Goal: Task Accomplishment & Management: Use online tool/utility

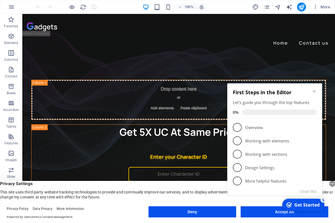
click at [315, 91] on icon "Minimize checklist" at bounding box center [314, 91] width 3 height 2
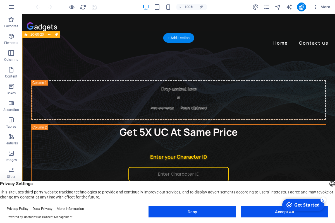
click at [31, 53] on div "Drop content here or Add elements Paste clipboard Get 5X UC At Same Price Enter…" at bounding box center [178, 177] width 312 height 248
click at [52, 35] on button at bounding box center [49, 34] width 7 height 7
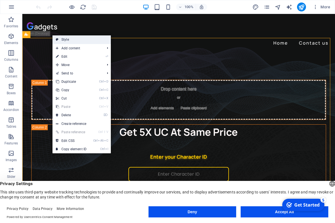
click at [63, 37] on link "Style" at bounding box center [81, 39] width 58 height 8
select select "%"
select select "rem"
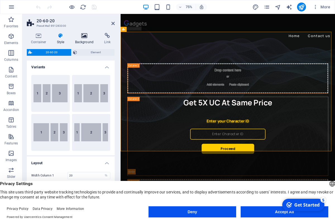
click at [82, 41] on h4 "Background" at bounding box center [85, 39] width 29 height 12
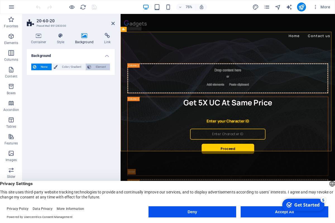
click at [105, 65] on span "Element" at bounding box center [100, 67] width 15 height 7
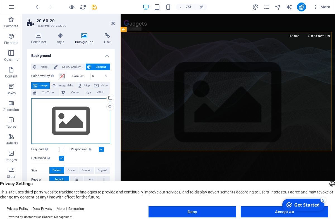
click at [70, 116] on div "Drag files here, click to choose files or select files from Files or our free s…" at bounding box center [70, 121] width 79 height 46
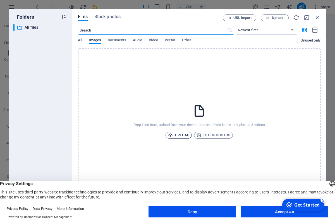
click at [177, 136] on span "Upload" at bounding box center [178, 135] width 21 height 7
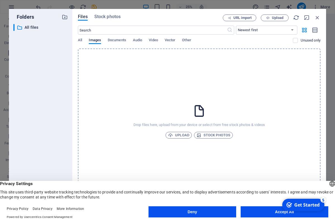
click at [166, 209] on button "Deny" at bounding box center [192, 211] width 88 height 11
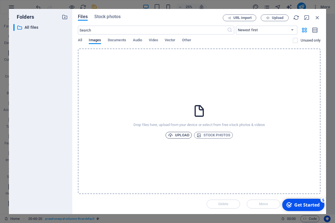
click at [181, 135] on span "Upload" at bounding box center [178, 135] width 21 height 7
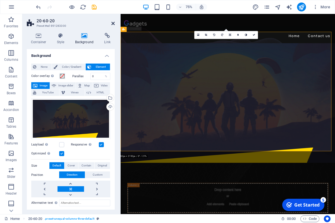
click at [113, 24] on icon at bounding box center [112, 23] width 3 height 4
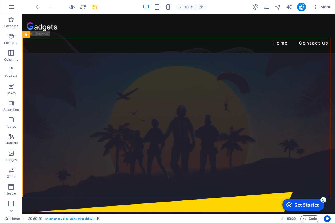
click at [90, 7] on div at bounding box center [66, 7] width 62 height 9
click at [91, 7] on icon "save" at bounding box center [94, 7] width 6 height 6
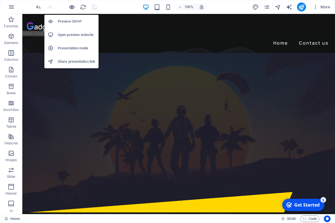
drag, startPoint x: 71, startPoint y: 9, endPoint x: 118, endPoint y: 14, distance: 47.9
click at [71, 9] on icon "button" at bounding box center [72, 7] width 6 height 6
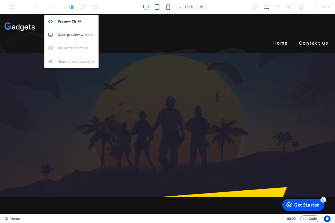
click at [72, 8] on icon "button" at bounding box center [72, 7] width 6 height 6
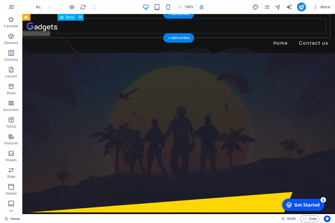
click at [103, 33] on nav "Home Contact us" at bounding box center [178, 40] width 303 height 15
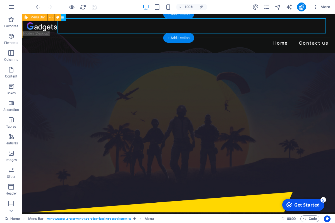
click at [67, 37] on div "Home Contact us" at bounding box center [178, 33] width 312 height 39
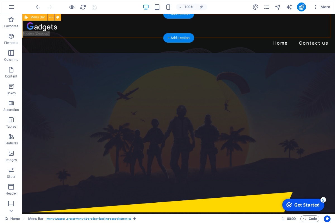
click at [63, 34] on div "Home Contact us" at bounding box center [178, 33] width 312 height 39
click at [59, 17] on icon at bounding box center [57, 17] width 3 height 6
select select "rem"
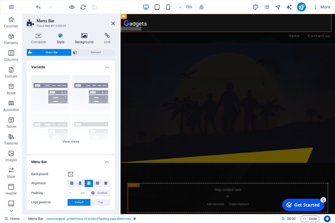
click at [84, 40] on h4 "Background" at bounding box center [85, 39] width 29 height 12
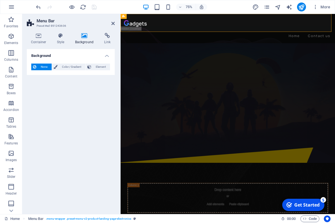
click at [38, 67] on span "None" at bounding box center [44, 67] width 12 height 7
click at [58, 37] on icon at bounding box center [61, 36] width 16 height 6
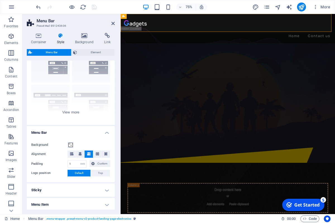
scroll to position [96, 0]
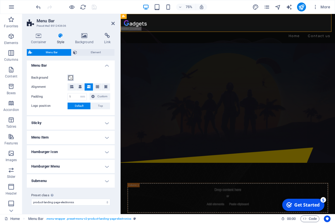
click at [69, 77] on span at bounding box center [70, 78] width 4 height 4
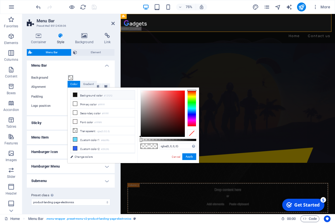
click at [76, 96] on icon at bounding box center [75, 95] width 4 height 4
type input "rgba(18, 18, 18, 0)"
drag, startPoint x: 148, startPoint y: 140, endPoint x: 138, endPoint y: 140, distance: 9.8
click at [138, 140] on div "rgba(18, 18, 18, 0) Supported formats #0852ed rgb(8, 82, 237) rgba(8, 82, 237, …" at bounding box center [168, 166] width 62 height 156
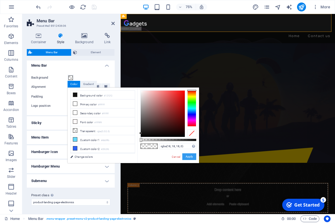
click at [185, 155] on button "Apply" at bounding box center [189, 156] width 14 height 7
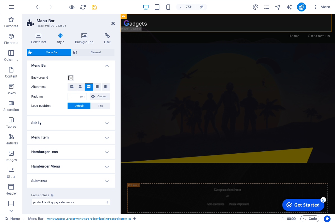
click at [113, 25] on icon at bounding box center [112, 23] width 3 height 4
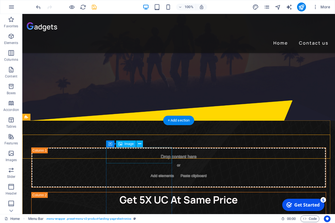
scroll to position [0, 0]
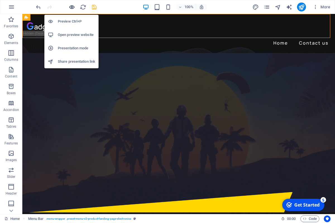
click at [73, 6] on icon "button" at bounding box center [72, 7] width 6 height 6
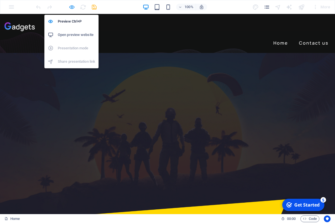
click at [72, 8] on icon "button" at bounding box center [72, 7] width 6 height 6
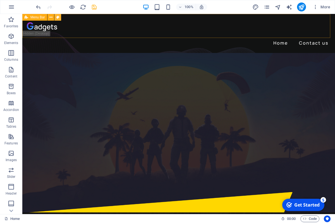
click at [58, 17] on icon at bounding box center [57, 17] width 3 height 6
select select "rem"
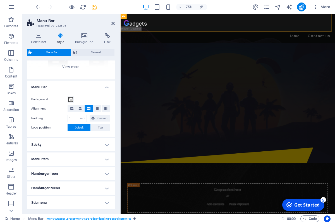
scroll to position [96, 0]
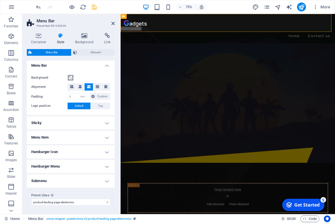
click at [69, 77] on span at bounding box center [70, 78] width 4 height 4
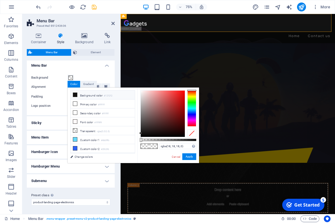
click at [75, 93] on icon at bounding box center [75, 95] width 4 height 4
click at [76, 94] on icon at bounding box center [75, 95] width 4 height 4
click at [106, 96] on small "#121212" at bounding box center [108, 96] width 8 height 4
drag, startPoint x: 141, startPoint y: 133, endPoint x: 141, endPoint y: 90, distance: 43.8
click at [141, 90] on div at bounding box center [140, 90] width 2 height 2
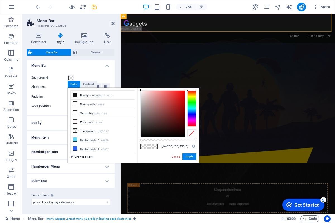
click at [141, 90] on div at bounding box center [140, 90] width 2 height 2
click at [190, 155] on button "Apply" at bounding box center [189, 156] width 14 height 7
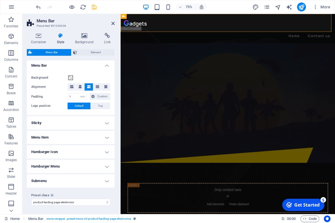
click at [75, 79] on div "Background" at bounding box center [70, 77] width 79 height 7
click at [72, 79] on span at bounding box center [70, 78] width 4 height 4
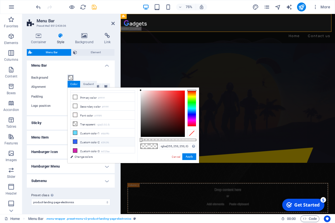
scroll to position [0, 0]
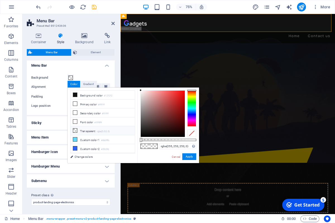
click at [76, 129] on icon at bounding box center [75, 131] width 4 height 4
type input "rgba(0, 0, 0, 0)"
click at [190, 158] on button "Apply" at bounding box center [189, 156] width 14 height 7
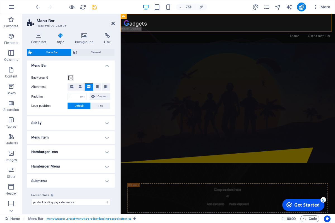
click at [112, 25] on icon at bounding box center [112, 23] width 3 height 4
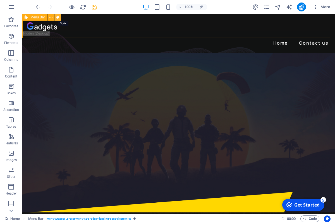
click at [58, 18] on icon at bounding box center [57, 17] width 3 height 6
select select "rem"
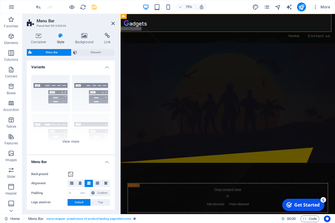
scroll to position [25, 0]
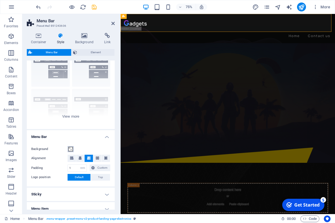
click at [71, 149] on span at bounding box center [70, 149] width 4 height 4
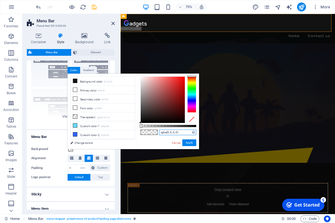
click at [186, 132] on input "rgba(0, 0, 0, 0)" at bounding box center [177, 133] width 37 height 6
click at [92, 84] on li "Background color #121212" at bounding box center [103, 81] width 64 height 9
click at [178, 133] on input "#121212" at bounding box center [177, 133] width 37 height 6
paste input "rgba(0, 0, 0, 0)"
type input "rgba(0, 0, 0, 0)"
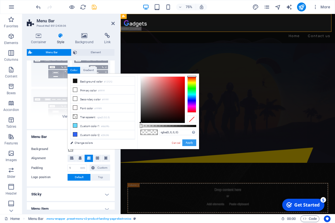
click at [194, 141] on button "Apply" at bounding box center [189, 142] width 14 height 7
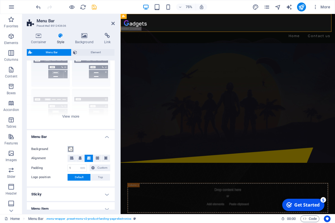
click at [73, 149] on button "Background" at bounding box center [70, 149] width 6 height 6
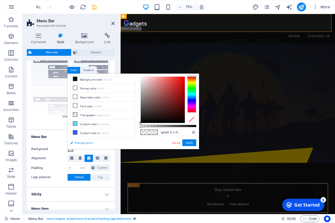
scroll to position [0, 0]
click at [84, 144] on link "Change colors" at bounding box center [99, 142] width 65 height 7
select select "px"
select select "400"
select select "px"
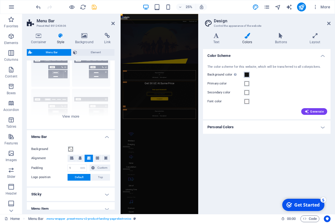
click at [246, 74] on span at bounding box center [246, 74] width 4 height 4
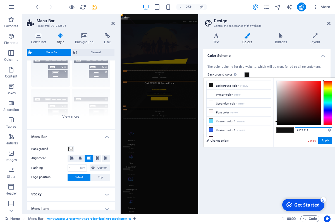
click at [306, 128] on input "#121212" at bounding box center [313, 130] width 37 height 6
paste input "rgba(0, 0, 0, 0)"
type input "rgba(0, 0, 0, 0)"
click at [287, 132] on span at bounding box center [289, 130] width 8 height 5
click at [322, 141] on button "Apply" at bounding box center [325, 140] width 14 height 7
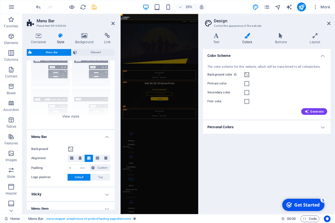
click at [250, 137] on div "Color Scheme The color scheme for this website, which will be transferred to al…" at bounding box center [266, 129] width 127 height 161
click at [329, 23] on icon at bounding box center [328, 23] width 3 height 4
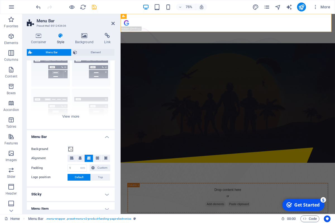
click at [111, 25] on header "Menu Bar Preset #ed-891243606" at bounding box center [71, 21] width 88 height 14
click at [112, 24] on icon at bounding box center [112, 23] width 3 height 4
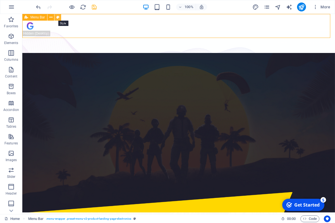
click at [55, 17] on button at bounding box center [57, 17] width 7 height 7
select select "rem"
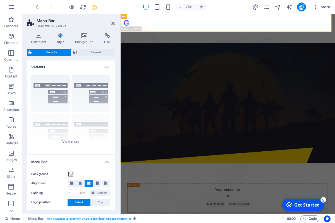
scroll to position [75, 0]
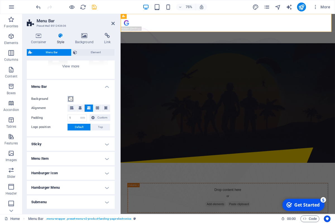
click at [69, 98] on span at bounding box center [70, 99] width 4 height 4
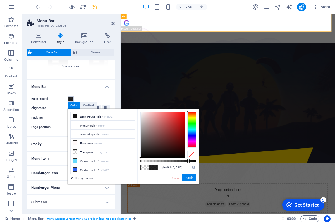
drag, startPoint x: 144, startPoint y: 160, endPoint x: 188, endPoint y: 163, distance: 43.3
click at [188, 163] on div "rgba(0, 0, 0, 0.85) Supported formats #0852ed rgb(8, 82, 237) rgba(8, 82, 237, …" at bounding box center [168, 187] width 62 height 156
type input "rgba(0, 0, 0, 0)"
drag, startPoint x: 187, startPoint y: 161, endPoint x: 134, endPoint y: 163, distance: 53.3
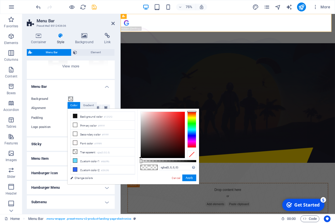
click at [134, 163] on div "less Background color #121212 Primary color #ffffff Secondary color #ffffff Fon…" at bounding box center [132, 147] width 131 height 76
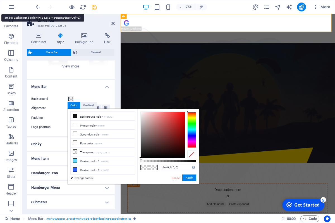
click at [40, 8] on icon "undo" at bounding box center [38, 7] width 6 height 6
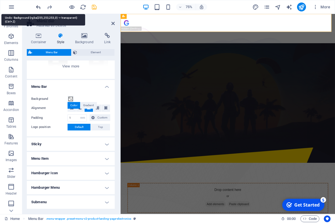
click at [40, 8] on icon "undo" at bounding box center [38, 7] width 6 height 6
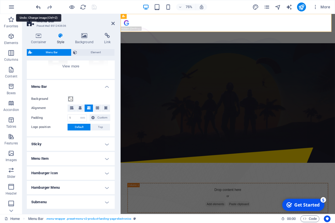
click at [40, 8] on icon "undo" at bounding box center [38, 7] width 6 height 6
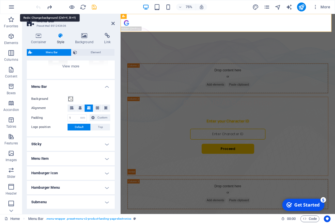
click at [49, 8] on icon "redo" at bounding box center [49, 7] width 6 height 6
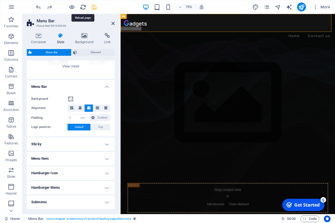
click at [85, 6] on icon "reload" at bounding box center [83, 7] width 6 height 6
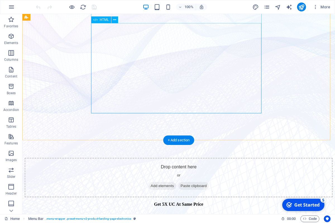
scroll to position [0, 0]
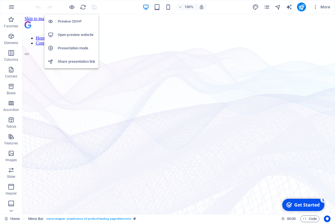
click at [72, 3] on div at bounding box center [66, 7] width 62 height 9
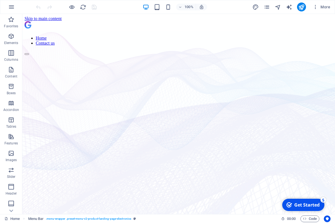
click at [75, 7] on div at bounding box center [66, 7] width 62 height 9
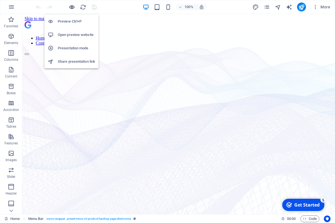
click at [70, 10] on icon "button" at bounding box center [72, 7] width 6 height 6
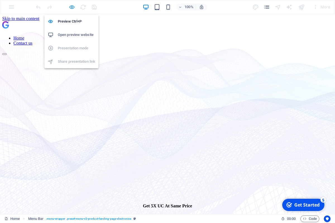
click at [74, 7] on icon "button" at bounding box center [72, 7] width 6 height 6
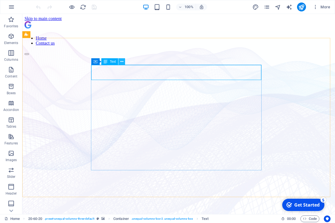
click at [120, 63] on button at bounding box center [121, 61] width 7 height 7
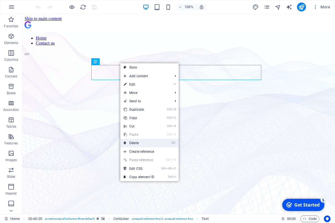
click at [136, 141] on link "⌦ Delete" at bounding box center [138, 143] width 37 height 8
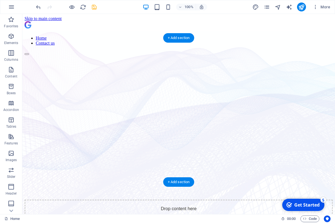
click at [137, 55] on figure at bounding box center [179, 55] width 308 height 0
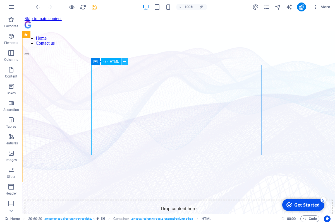
click at [124, 63] on icon at bounding box center [124, 62] width 3 height 6
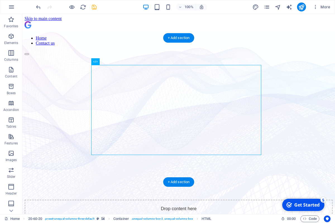
click at [132, 55] on figure at bounding box center [179, 55] width 308 height 0
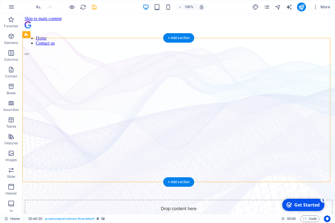
click at [106, 55] on figure at bounding box center [179, 55] width 308 height 0
click at [43, 55] on figure at bounding box center [179, 55] width 308 height 0
click at [13, 55] on icon "button" at bounding box center [11, 53] width 7 height 7
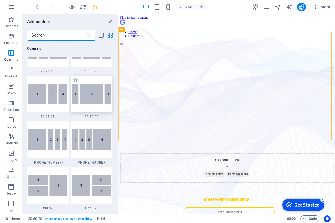
scroll to position [602, 0]
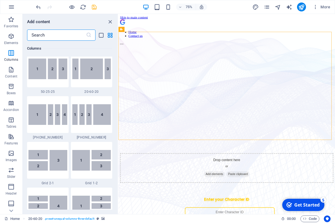
click at [116, 19] on div "Add content" at bounding box center [70, 21] width 95 height 7
click at [110, 21] on icon "close panel" at bounding box center [110, 22] width 6 height 6
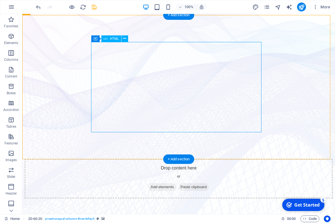
scroll to position [57, 0]
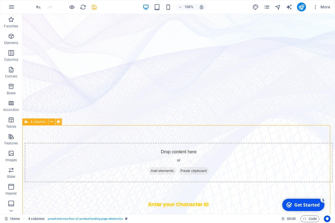
click at [60, 123] on icon at bounding box center [58, 122] width 3 height 6
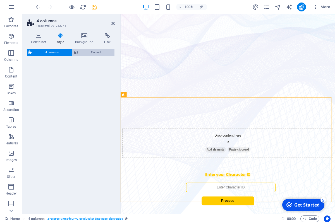
select select "rem"
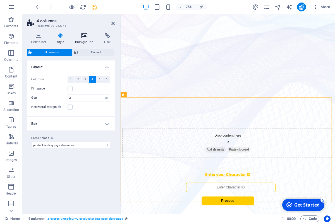
click at [89, 34] on icon at bounding box center [84, 36] width 27 height 6
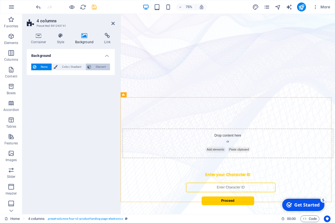
click at [91, 65] on button "Element" at bounding box center [98, 67] width 24 height 7
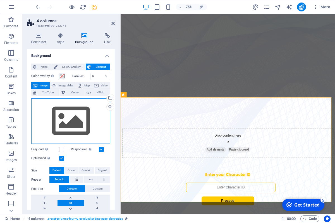
click at [65, 126] on div "Drag files here, click to choose files or select files from Files or our free s…" at bounding box center [70, 121] width 79 height 46
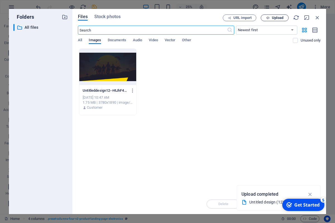
click at [269, 17] on icon "button" at bounding box center [268, 18] width 4 height 4
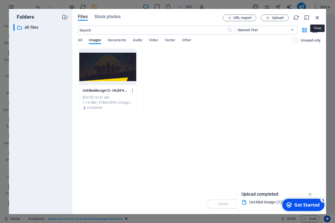
click at [316, 18] on icon "button" at bounding box center [317, 17] width 6 height 6
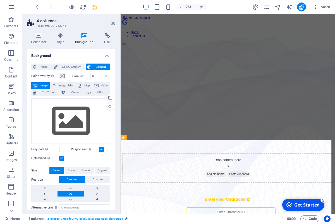
click at [60, 103] on div "Drag files here, click to choose files or select files from Files or our free s…" at bounding box center [70, 121] width 79 height 46
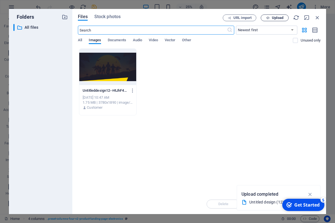
click at [278, 18] on span "Upload" at bounding box center [277, 17] width 11 height 3
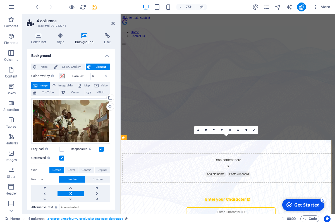
click at [58, 76] on label "Color overlay Places an overlay over the background to colorize it" at bounding box center [45, 76] width 28 height 7
click at [59, 76] on button "Color overlay Places an overlay over the background to colorize it" at bounding box center [62, 76] width 6 height 6
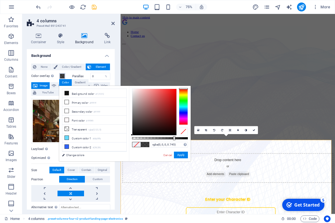
drag, startPoint x: 171, startPoint y: 138, endPoint x: 173, endPoint y: 141, distance: 3.2
click at [173, 141] on div "rgba(0, 0, 0, 0.745) Supported formats #0852ed rgb(8, 82, 237) rgba(8, 82, 237,…" at bounding box center [160, 164] width 62 height 156
click at [174, 140] on div at bounding box center [174, 138] width 2 height 4
click at [174, 138] on div at bounding box center [174, 138] width 2 height 4
type input "rgba(0, 0, 0, 0.83)"
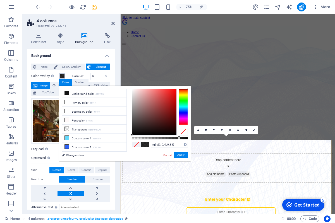
drag, startPoint x: 174, startPoint y: 139, endPoint x: 178, endPoint y: 139, distance: 4.5
click at [178, 139] on div at bounding box center [179, 138] width 2 height 4
click at [112, 20] on h2 "4 columns" at bounding box center [76, 20] width 78 height 5
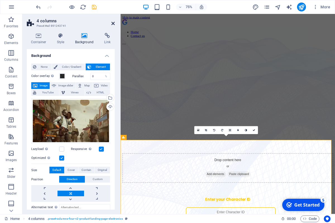
drag, startPoint x: 113, startPoint y: 25, endPoint x: 90, endPoint y: 12, distance: 26.3
click at [113, 25] on icon at bounding box center [112, 23] width 3 height 4
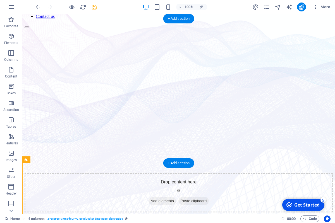
scroll to position [28, 0]
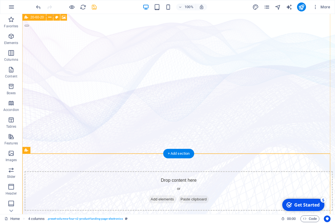
click at [93, 144] on div "Drop content here or Add elements Paste clipboard Enter your Character ID Proce…" at bounding box center [179, 177] width 308 height 300
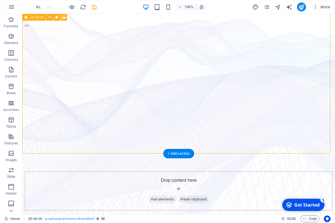
click at [93, 144] on div "Drop content here or Add elements Paste clipboard Enter your Character ID Proce…" at bounding box center [179, 177] width 308 height 300
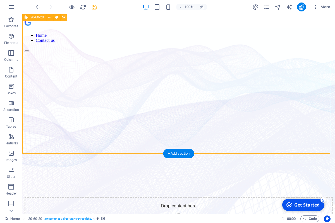
scroll to position [0, 0]
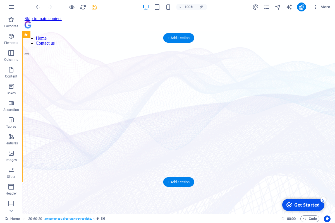
click at [47, 55] on figure at bounding box center [179, 55] width 308 height 0
click at [46, 55] on figure at bounding box center [179, 55] width 308 height 0
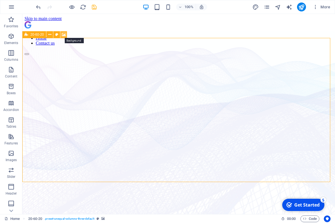
click at [63, 35] on icon at bounding box center [64, 35] width 4 height 6
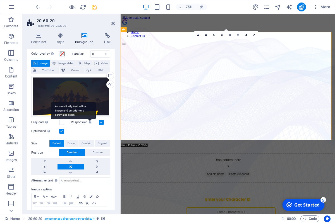
scroll to position [25, 0]
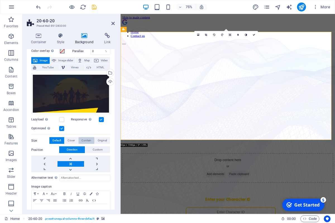
click at [85, 138] on span "Contain" at bounding box center [86, 140] width 10 height 7
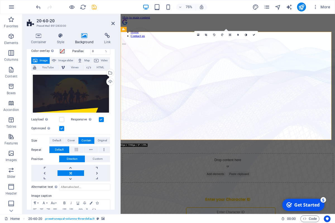
click at [111, 26] on header "20-60-20 Preset #ed-891283300" at bounding box center [71, 21] width 88 height 14
drag, startPoint x: 112, startPoint y: 24, endPoint x: 133, endPoint y: 86, distance: 65.2
click at [112, 24] on icon at bounding box center [112, 23] width 3 height 4
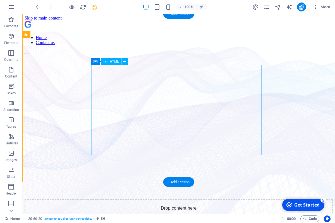
scroll to position [0, 0]
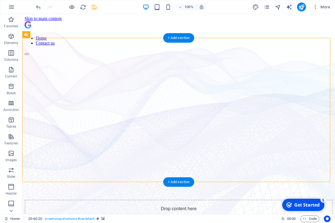
click at [57, 55] on figure at bounding box center [179, 55] width 308 height 0
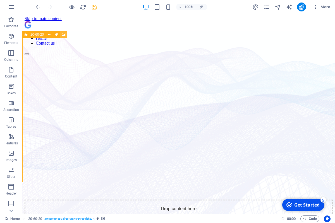
click at [64, 35] on icon at bounding box center [64, 35] width 4 height 6
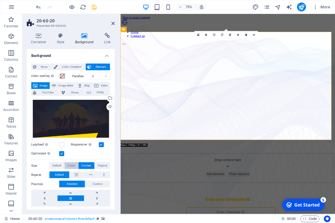
click at [71, 165] on span "Cover" at bounding box center [70, 165] width 7 height 7
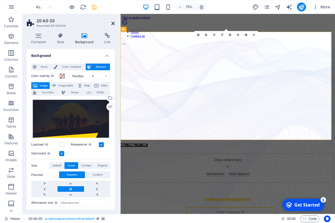
click at [112, 23] on icon at bounding box center [112, 23] width 3 height 4
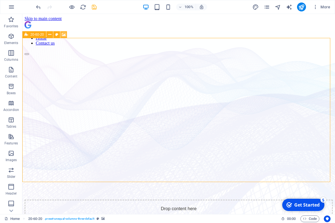
click at [64, 35] on icon at bounding box center [64, 35] width 4 height 6
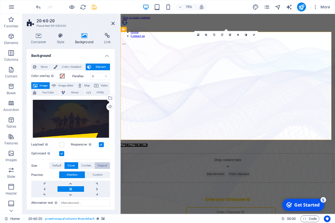
click at [98, 162] on span "Original" at bounding box center [102, 165] width 9 height 7
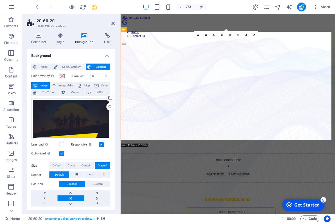
click at [111, 21] on h2 "20-60-20" at bounding box center [76, 20] width 78 height 5
click at [115, 26] on aside "20-60-20 Preset #ed-891283300 Container Style Background Link Size Height Defau…" at bounding box center [71, 114] width 98 height 200
drag, startPoint x: 112, startPoint y: 23, endPoint x: 91, endPoint y: 43, distance: 29.4
click at [112, 23] on icon at bounding box center [112, 23] width 3 height 4
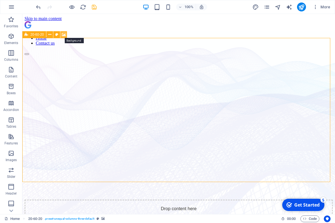
click at [63, 37] on icon at bounding box center [64, 35] width 4 height 6
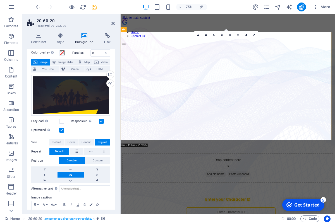
scroll to position [25, 0]
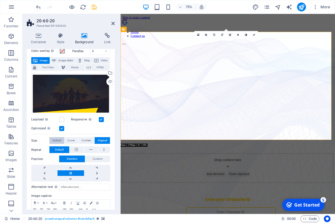
click at [57, 137] on span "Default" at bounding box center [56, 140] width 9 height 7
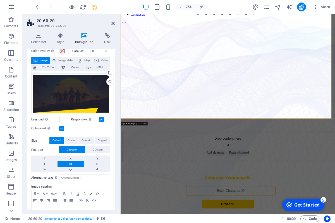
scroll to position [0, 0]
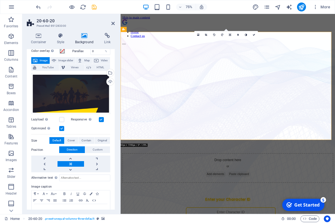
drag, startPoint x: 99, startPoint y: 116, endPoint x: 49, endPoint y: 136, distance: 54.3
click at [99, 117] on label at bounding box center [101, 119] width 5 height 5
click at [0, 0] on input "Responsive Automatically load retina image and smartphone optimized sizes." at bounding box center [0, 0] width 0 height 0
click at [101, 117] on label at bounding box center [101, 119] width 5 height 5
click at [0, 0] on input "Responsive Automatically load retina image and smartphone optimized sizes." at bounding box center [0, 0] width 0 height 0
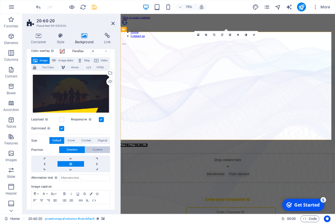
click at [93, 149] on span "Custom" at bounding box center [98, 149] width 10 height 7
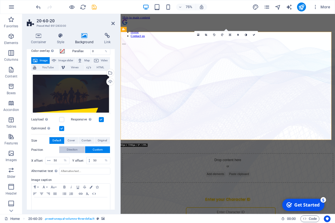
click at [63, 146] on button "Direction" at bounding box center [72, 149] width 26 height 7
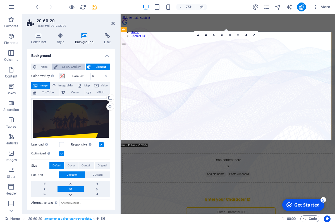
click at [72, 69] on span "Color / Gradient" at bounding box center [71, 67] width 25 height 7
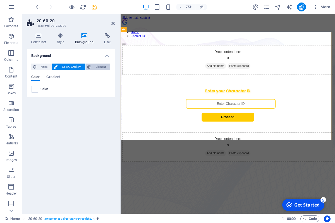
click at [89, 66] on icon at bounding box center [89, 67] width 4 height 7
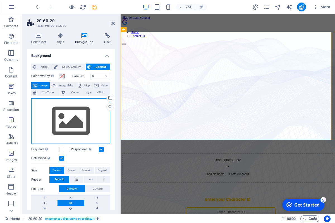
click at [71, 112] on div "Drag files here, click to choose files or select files from Files or our free s…" at bounding box center [70, 121] width 79 height 46
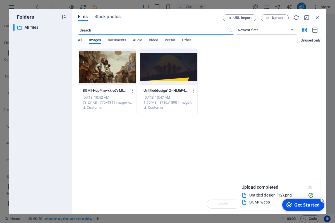
click at [156, 84] on div at bounding box center [168, 67] width 57 height 36
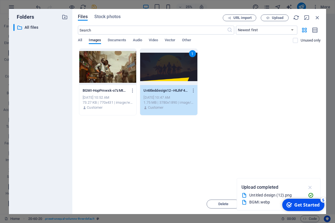
click at [308, 187] on icon "button" at bounding box center [310, 187] width 6 height 6
click at [266, 204] on span "Move" at bounding box center [263, 203] width 9 height 3
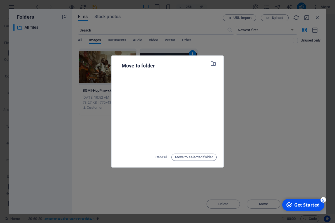
click at [334, 130] on div "Move to folder Cancel Move to selected folder" at bounding box center [167, 111] width 335 height 223
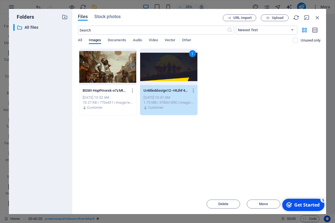
click at [298, 205] on div "Get Started" at bounding box center [306, 205] width 25 height 6
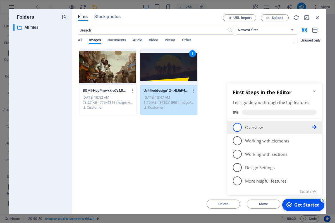
click at [236, 125] on span "1" at bounding box center [237, 127] width 9 height 9
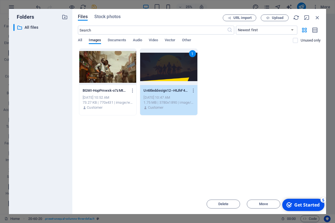
click at [296, 204] on div "Get Started" at bounding box center [306, 205] width 25 height 6
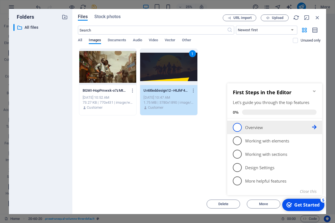
click at [314, 127] on icon at bounding box center [314, 127] width 4 height 4
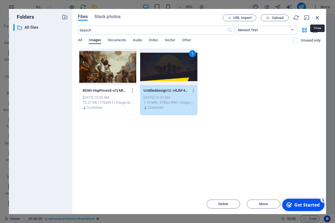
click at [316, 18] on icon "button" at bounding box center [317, 17] width 6 height 6
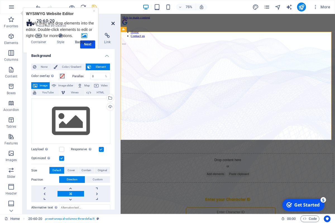
click at [112, 21] on icon at bounding box center [112, 23] width 3 height 4
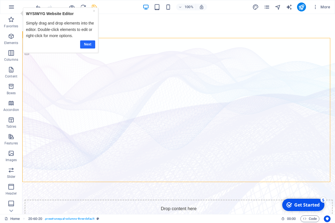
click at [91, 44] on link "Next" at bounding box center [87, 44] width 15 height 8
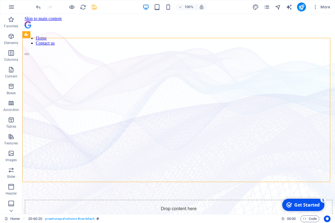
click at [304, 203] on div "Get Started" at bounding box center [306, 205] width 25 height 6
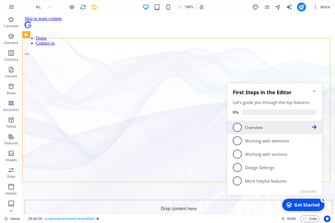
click at [233, 128] on link "1 Overview - incomplete" at bounding box center [275, 127] width 84 height 9
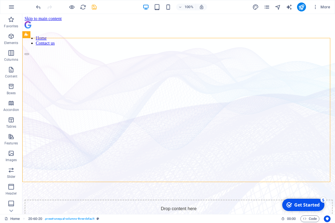
click at [304, 209] on div "checkmark Get Started 5" at bounding box center [303, 205] width 42 height 12
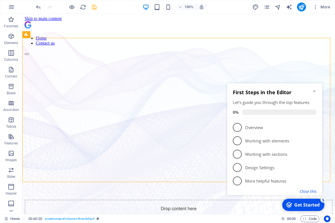
click at [311, 192] on button "Close this" at bounding box center [307, 191] width 17 height 5
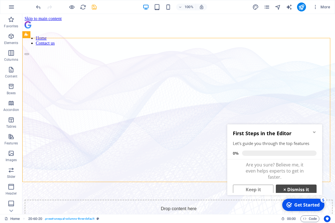
click at [289, 188] on link "× Dismiss it" at bounding box center [295, 190] width 41 height 10
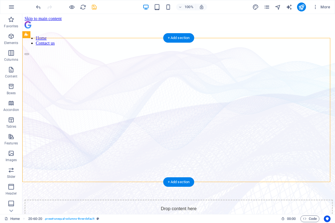
click at [65, 55] on figure at bounding box center [179, 55] width 308 height 0
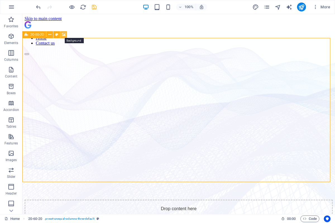
click at [63, 36] on icon at bounding box center [64, 35] width 4 height 6
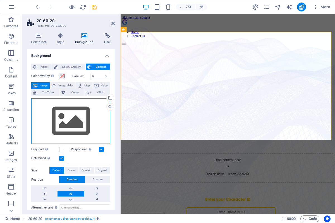
click at [76, 99] on div "Drag files here, click to choose files or select files from Files or our free s…" at bounding box center [70, 121] width 79 height 46
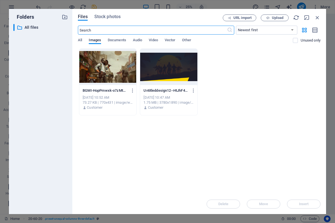
click at [166, 68] on div at bounding box center [168, 67] width 57 height 36
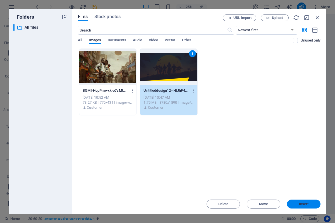
click at [296, 205] on span "Insert" at bounding box center [303, 203] width 29 height 3
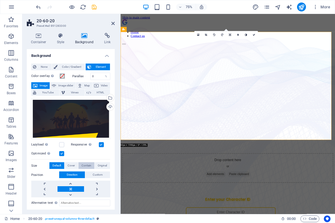
click at [82, 163] on span "Contain" at bounding box center [86, 165] width 10 height 7
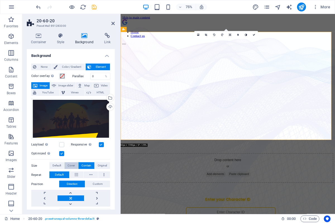
click at [71, 163] on span "Cover" at bounding box center [70, 165] width 7 height 7
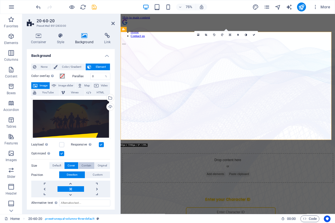
click at [83, 163] on span "Contain" at bounding box center [86, 165] width 10 height 7
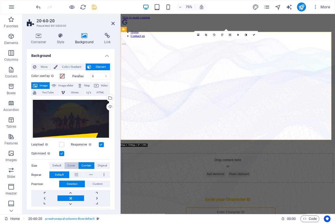
click at [71, 163] on span "Cover" at bounding box center [70, 165] width 7 height 7
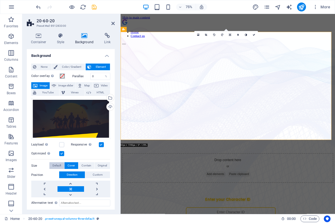
click at [56, 163] on span "Default" at bounding box center [56, 165] width 9 height 7
click at [70, 163] on span "Cover" at bounding box center [70, 165] width 7 height 7
click at [81, 163] on span "Contain" at bounding box center [86, 165] width 10 height 7
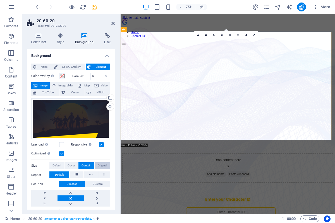
click at [98, 163] on span "Original" at bounding box center [102, 165] width 9 height 7
click at [83, 163] on span "Contain" at bounding box center [86, 165] width 10 height 7
click at [71, 164] on span "Cover" at bounding box center [70, 165] width 7 height 7
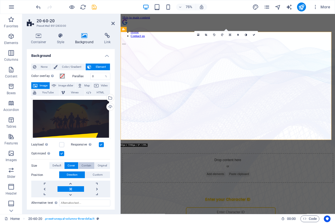
click at [81, 163] on span "Contain" at bounding box center [86, 165] width 10 height 7
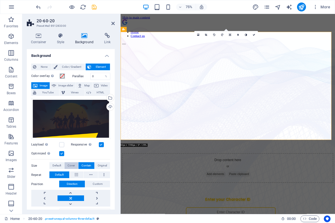
click at [67, 162] on span "Cover" at bounding box center [70, 165] width 7 height 7
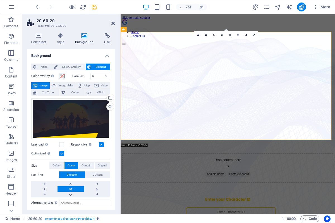
click at [111, 24] on icon at bounding box center [112, 23] width 3 height 4
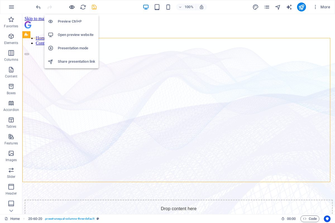
click at [68, 7] on span "button" at bounding box center [71, 7] width 7 height 6
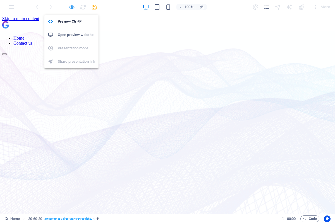
click at [73, 7] on icon "button" at bounding box center [72, 7] width 6 height 6
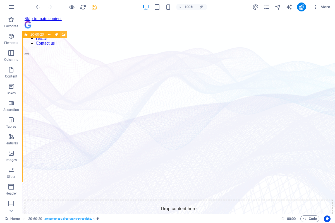
click at [61, 37] on button at bounding box center [63, 34] width 7 height 7
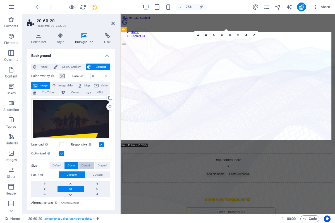
click at [81, 163] on span "Contain" at bounding box center [86, 165] width 10 height 7
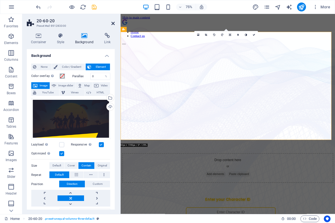
click at [112, 24] on icon at bounding box center [112, 23] width 3 height 4
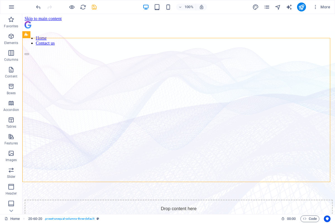
click at [64, 6] on div at bounding box center [66, 7] width 62 height 9
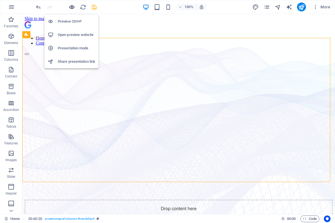
click at [70, 7] on icon "button" at bounding box center [72, 7] width 6 height 6
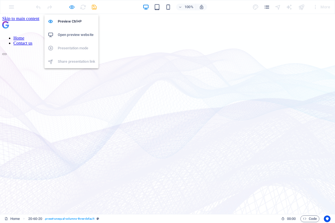
click at [73, 8] on icon "button" at bounding box center [72, 7] width 6 height 6
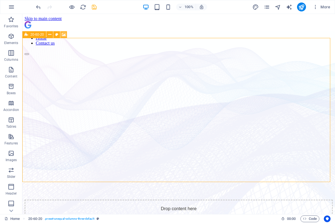
click at [66, 36] on icon at bounding box center [64, 35] width 4 height 6
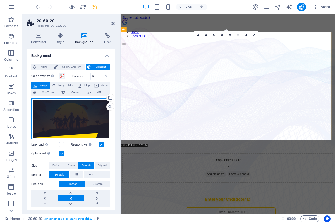
click at [63, 125] on div "Drag files here, click to choose files or select files from Files or our free s…" at bounding box center [70, 118] width 79 height 41
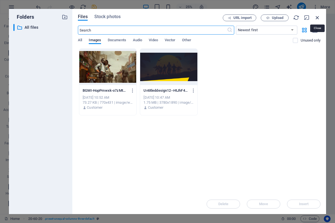
click at [316, 20] on icon "button" at bounding box center [317, 17] width 6 height 6
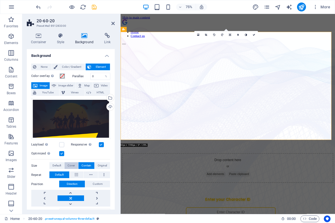
click at [67, 163] on span "Cover" at bounding box center [70, 165] width 7 height 7
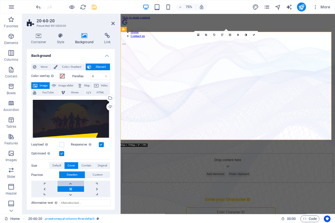
click at [68, 182] on link at bounding box center [70, 184] width 26 height 6
click at [69, 193] on link at bounding box center [70, 195] width 26 height 6
click at [68, 186] on link at bounding box center [70, 189] width 26 height 6
drag, startPoint x: 116, startPoint y: 20, endPoint x: 114, endPoint y: 23, distance: 3.5
click at [115, 22] on aside "20-60-20 Preset #ed-891283300 Container Style Background Link Size Height Defau…" at bounding box center [71, 114] width 98 height 200
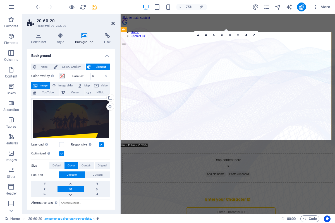
click at [114, 23] on icon at bounding box center [112, 23] width 3 height 4
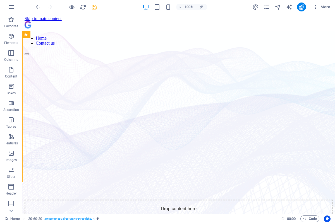
click at [72, 10] on div at bounding box center [66, 7] width 62 height 9
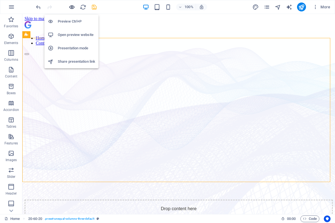
click at [72, 9] on icon "button" at bounding box center [72, 7] width 6 height 6
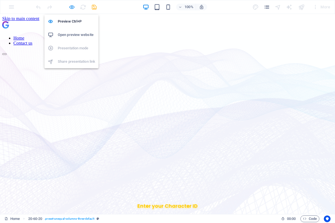
click at [69, 5] on icon "button" at bounding box center [72, 7] width 6 height 6
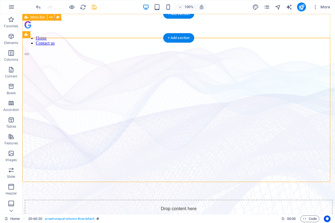
click at [120, 34] on div "Home Contact us" at bounding box center [179, 38] width 308 height 34
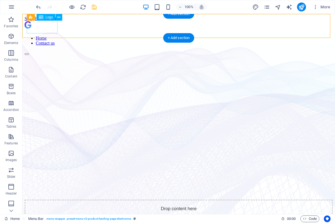
click at [56, 35] on div "Home Contact us" at bounding box center [179, 38] width 308 height 34
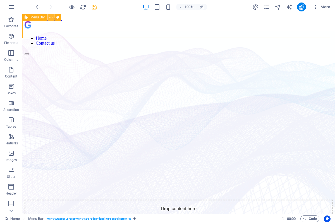
click at [52, 17] on icon at bounding box center [50, 17] width 3 height 6
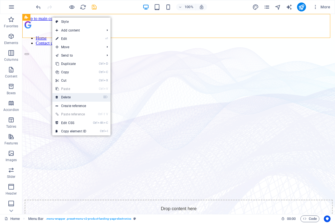
click at [76, 94] on link "⌦ Delete" at bounding box center [70, 97] width 37 height 8
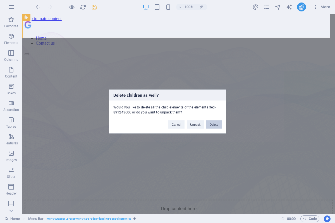
click at [212, 124] on button "Delete" at bounding box center [214, 124] width 16 height 8
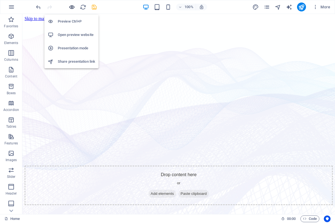
click at [71, 7] on icon "button" at bounding box center [72, 7] width 6 height 6
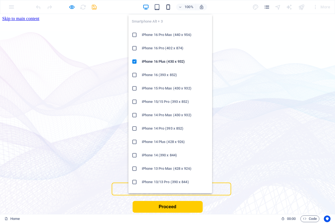
click at [170, 9] on icon "button" at bounding box center [168, 7] width 6 height 6
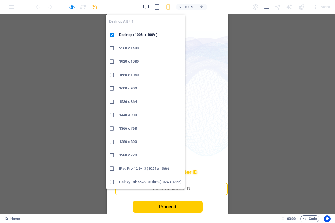
click at [148, 7] on icon "button" at bounding box center [145, 7] width 6 height 6
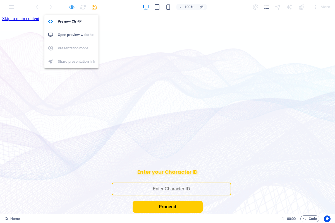
click at [69, 4] on icon "button" at bounding box center [72, 7] width 6 height 6
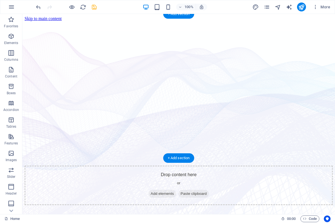
click at [36, 21] on figure at bounding box center [179, 21] width 308 height 0
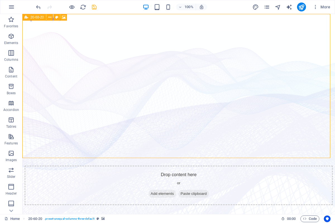
click at [28, 15] on icon at bounding box center [27, 17] width 4 height 7
click at [65, 17] on icon at bounding box center [64, 17] width 4 height 6
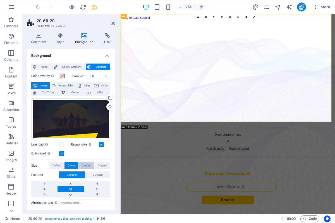
click at [81, 163] on span "Contain" at bounding box center [86, 165] width 10 height 7
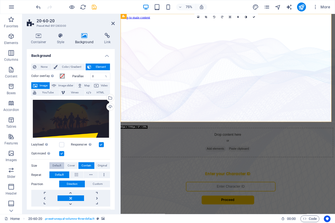
click at [59, 163] on span "Default" at bounding box center [56, 165] width 9 height 7
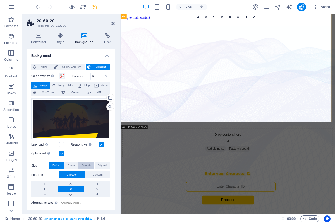
click at [85, 164] on span "Contain" at bounding box center [86, 165] width 10 height 7
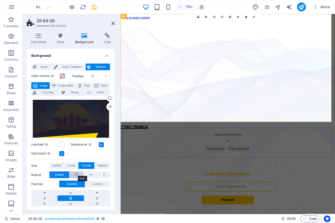
click at [73, 174] on button at bounding box center [76, 174] width 14 height 7
click at [89, 173] on icon at bounding box center [90, 174] width 3 height 7
click at [67, 173] on button "Default" at bounding box center [59, 174] width 20 height 7
click at [77, 174] on button at bounding box center [76, 174] width 14 height 7
click at [73, 174] on button at bounding box center [76, 174] width 14 height 7
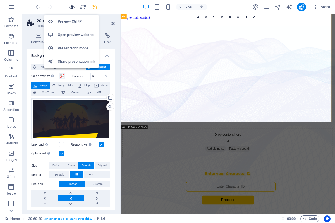
click at [70, 7] on icon "button" at bounding box center [72, 7] width 6 height 6
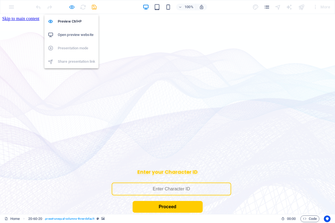
click at [72, 6] on icon "button" at bounding box center [72, 7] width 6 height 6
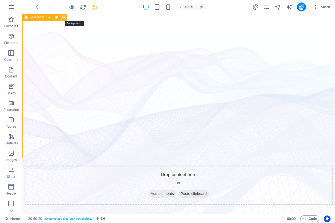
click at [63, 17] on icon at bounding box center [64, 17] width 4 height 6
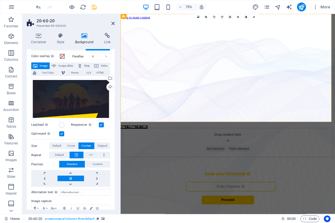
scroll to position [25, 0]
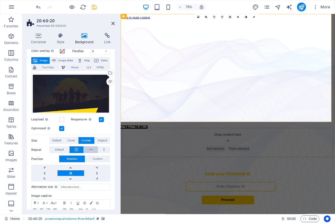
click at [84, 147] on button at bounding box center [91, 149] width 14 height 7
click at [71, 7] on icon "button" at bounding box center [72, 7] width 6 height 6
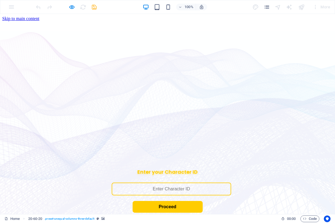
click at [72, 11] on div at bounding box center [66, 7] width 62 height 9
drag, startPoint x: 72, startPoint y: 7, endPoint x: 65, endPoint y: 90, distance: 82.8
click at [72, 7] on icon "button" at bounding box center [72, 7] width 6 height 6
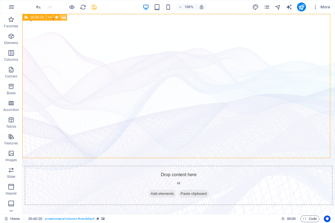
click at [63, 18] on icon at bounding box center [64, 17] width 4 height 6
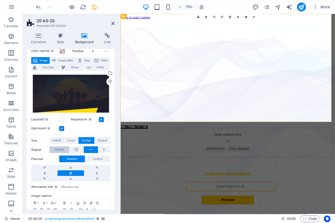
click at [52, 147] on button "Default" at bounding box center [59, 149] width 20 height 7
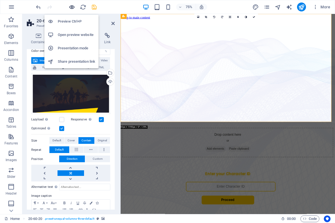
click at [71, 6] on icon "button" at bounding box center [72, 7] width 6 height 6
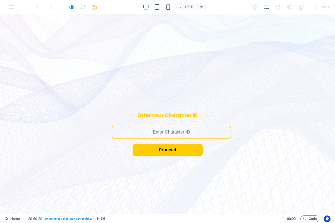
scroll to position [0, 0]
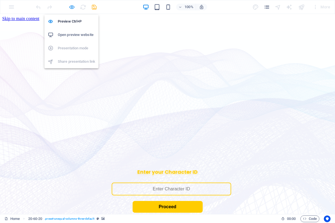
click at [69, 6] on icon "button" at bounding box center [72, 7] width 6 height 6
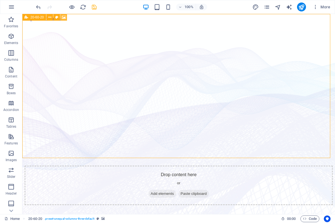
click at [66, 19] on icon at bounding box center [64, 17] width 4 height 6
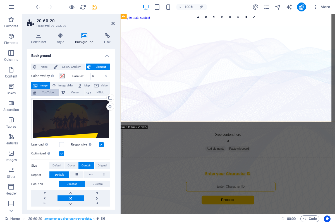
scroll to position [25, 0]
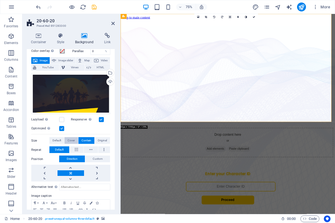
click at [70, 138] on span "Cover" at bounding box center [70, 140] width 7 height 7
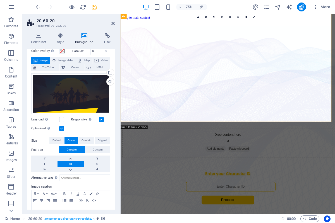
click at [64, 127] on label at bounding box center [61, 128] width 5 height 5
click at [0, 0] on input "Optimized Images are compressed to improve page speed." at bounding box center [0, 0] width 0 height 0
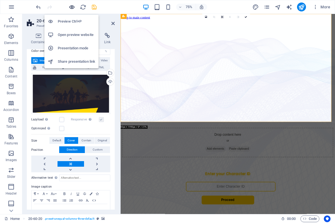
click at [71, 8] on icon "button" at bounding box center [72, 7] width 6 height 6
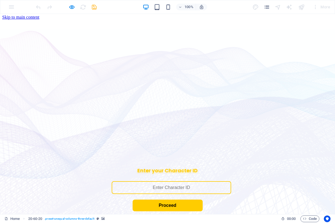
scroll to position [0, 0]
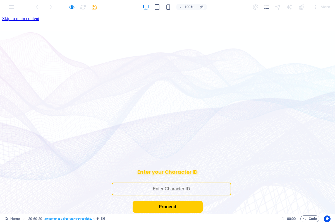
click at [68, 3] on div at bounding box center [66, 7] width 62 height 9
click at [71, 6] on icon "button" at bounding box center [72, 7] width 6 height 6
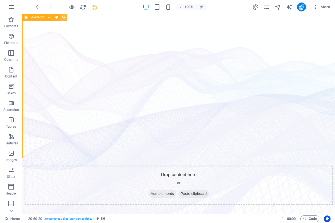
click at [62, 20] on icon at bounding box center [64, 17] width 4 height 6
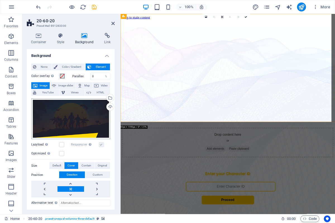
scroll to position [25, 0]
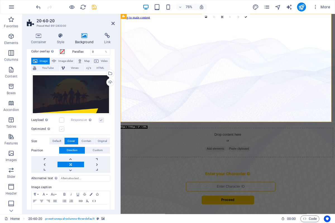
click at [62, 127] on label at bounding box center [61, 129] width 5 height 5
click at [0, 0] on input "Optimized Images are compressed to improve page speed." at bounding box center [0, 0] width 0 height 0
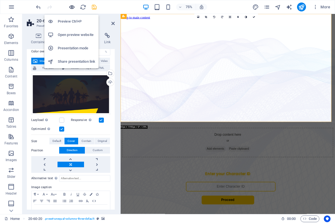
click at [70, 6] on icon "button" at bounding box center [72, 7] width 6 height 6
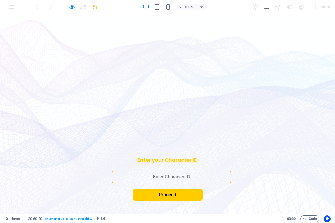
scroll to position [0, 0]
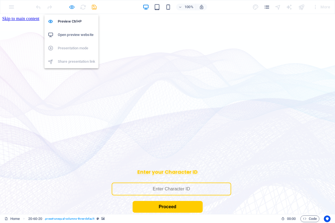
click at [74, 9] on icon "button" at bounding box center [72, 7] width 6 height 6
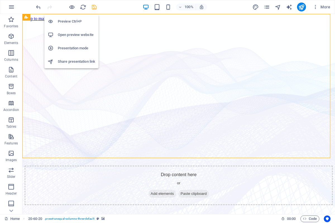
click at [67, 36] on h6 "Open preview website" at bounding box center [76, 35] width 37 height 7
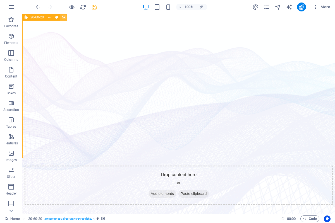
click at [66, 17] on icon at bounding box center [64, 17] width 4 height 6
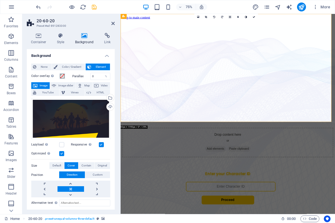
scroll to position [25, 0]
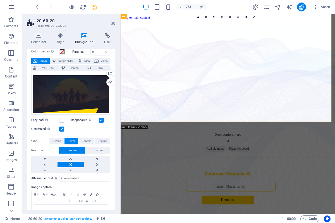
click at [99, 118] on label at bounding box center [101, 120] width 5 height 5
click at [0, 0] on input "Responsive Automatically load retina image and smartphone optimized sizes." at bounding box center [0, 0] width 0 height 0
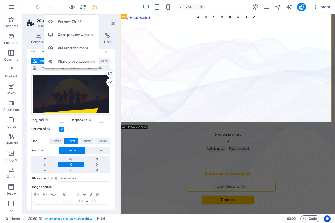
click at [70, 36] on h6 "Open preview website" at bounding box center [76, 35] width 37 height 7
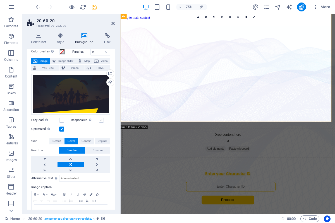
click at [100, 119] on label at bounding box center [101, 120] width 5 height 5
click at [0, 0] on input "Responsive Automatically load retina image and smartphone optimized sizes." at bounding box center [0, 0] width 0 height 0
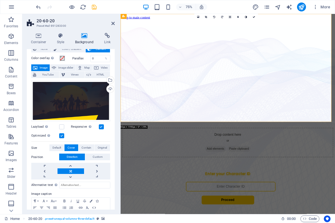
scroll to position [25, 0]
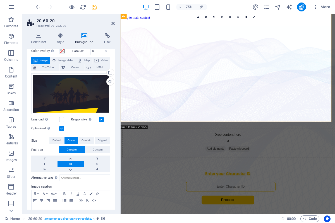
click at [49, 141] on label "Size" at bounding box center [40, 140] width 18 height 7
click at [53, 140] on span "Default" at bounding box center [56, 140] width 9 height 7
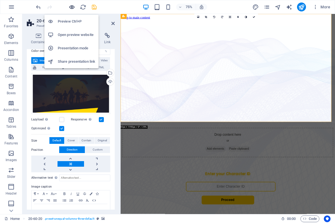
click at [72, 5] on icon "button" at bounding box center [72, 7] width 6 height 6
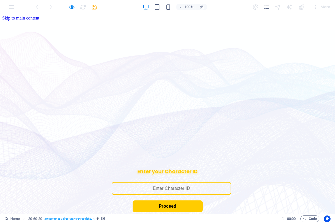
scroll to position [0, 0]
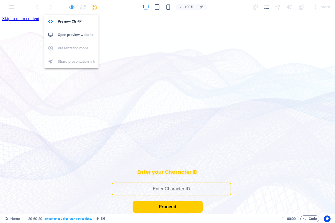
click at [72, 9] on icon "button" at bounding box center [72, 7] width 6 height 6
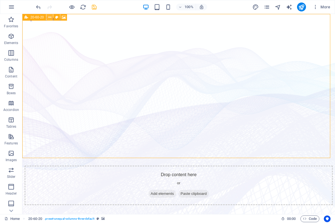
click at [50, 18] on icon at bounding box center [49, 17] width 3 height 6
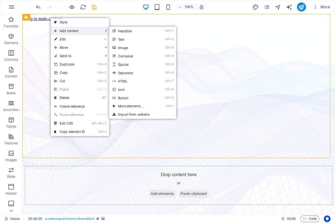
click at [67, 31] on span "Add content" at bounding box center [76, 31] width 50 height 8
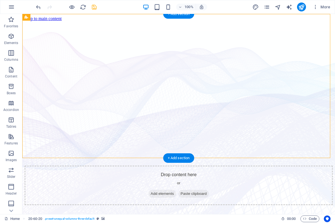
click at [37, 21] on figure at bounding box center [179, 21] width 308 height 0
click at [177, 17] on div "+ Add section" at bounding box center [178, 13] width 31 height 9
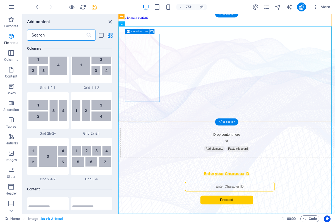
scroll to position [976, 0]
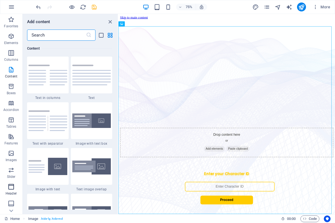
click at [7, 190] on span "Header" at bounding box center [11, 189] width 22 height 13
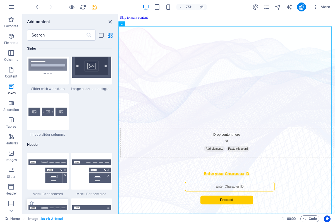
scroll to position [3358, 0]
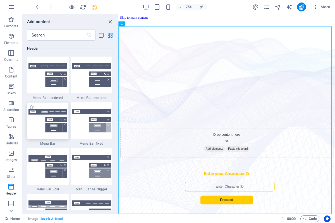
click at [38, 125] on img at bounding box center [47, 120] width 39 height 23
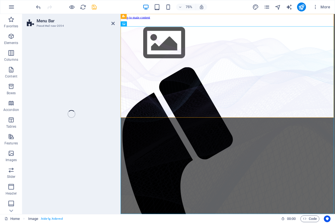
select select "rem"
select select "preset-menu-v2-default"
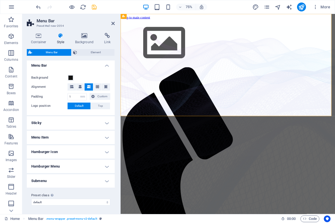
scroll to position [0, 0]
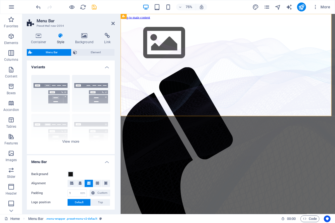
click at [111, 23] on h2 "Menu Bar" at bounding box center [76, 20] width 78 height 5
click at [112, 23] on icon at bounding box center [112, 23] width 3 height 4
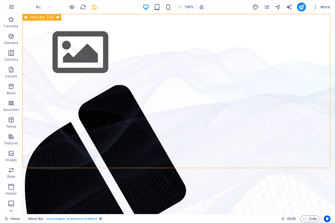
drag, startPoint x: 52, startPoint y: 16, endPoint x: 30, endPoint y: 13, distance: 22.2
click at [52, 16] on icon at bounding box center [50, 17] width 3 height 6
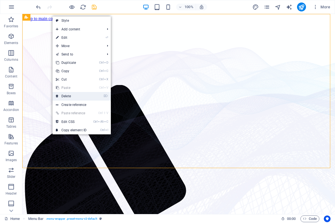
click at [68, 94] on link "⌦ Delete" at bounding box center [70, 96] width 37 height 8
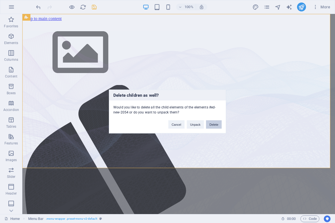
drag, startPoint x: 212, startPoint y: 127, endPoint x: 190, endPoint y: 114, distance: 26.2
click at [212, 127] on button "Delete" at bounding box center [214, 124] width 16 height 8
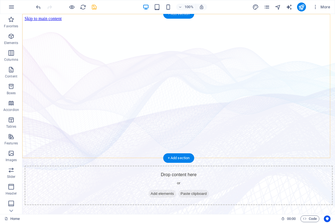
drag, startPoint x: 177, startPoint y: 17, endPoint x: 57, endPoint y: 10, distance: 120.9
click at [177, 17] on div "+ Add section" at bounding box center [178, 13] width 31 height 9
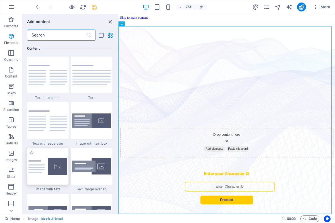
scroll to position [976, 0]
click at [11, 184] on icon "button" at bounding box center [11, 186] width 7 height 7
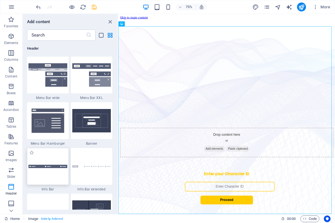
scroll to position [3508, 0]
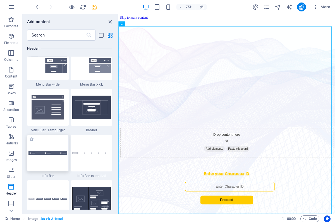
click at [51, 154] on img at bounding box center [47, 152] width 39 height 3
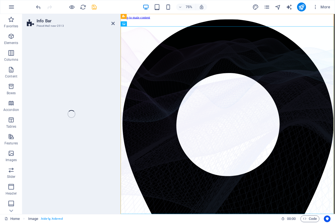
select select "rem"
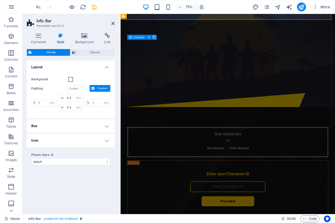
scroll to position [0, 0]
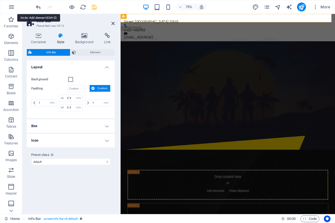
click at [39, 8] on icon "undo" at bounding box center [38, 7] width 6 height 6
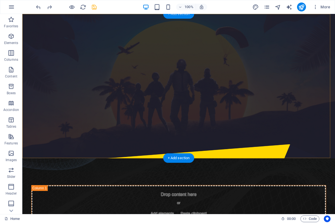
click at [171, 15] on div "+ Add section" at bounding box center [178, 13] width 31 height 9
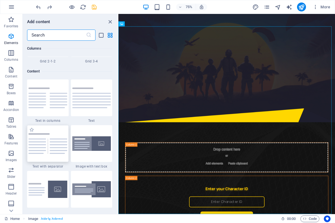
scroll to position [976, 0]
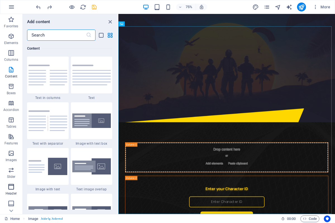
click at [14, 189] on icon "button" at bounding box center [11, 186] width 7 height 7
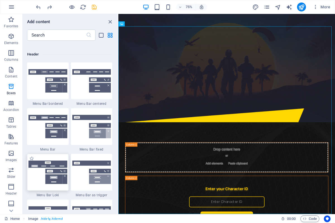
scroll to position [3358, 0]
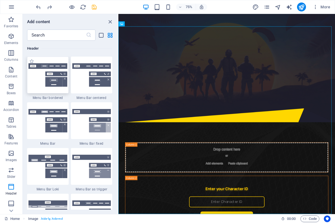
drag, startPoint x: 47, startPoint y: 90, endPoint x: 47, endPoint y: 86, distance: 3.9
click at [47, 89] on div at bounding box center [48, 75] width 42 height 37
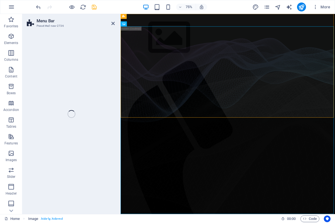
select select "rem"
select select "preset-menu-v2-border"
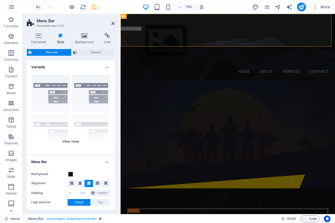
click at [71, 139] on div "Border Centered Default Fixed Loki Trigger Wide XXL" at bounding box center [71, 113] width 88 height 84
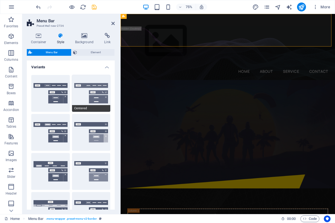
click at [81, 97] on button "Centered" at bounding box center [91, 93] width 38 height 37
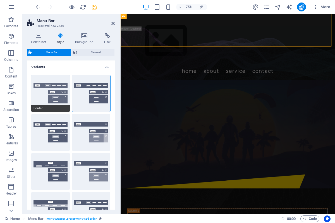
click at [45, 92] on button "Border" at bounding box center [50, 93] width 38 height 37
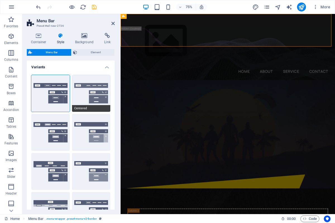
click at [83, 93] on button "Centered" at bounding box center [91, 93] width 38 height 37
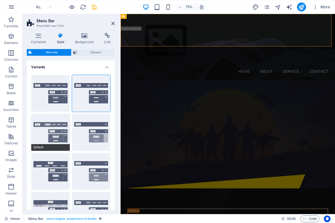
click at [53, 117] on button "Default" at bounding box center [50, 132] width 38 height 37
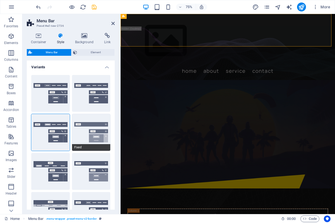
click at [85, 129] on button "Fixed" at bounding box center [91, 132] width 38 height 37
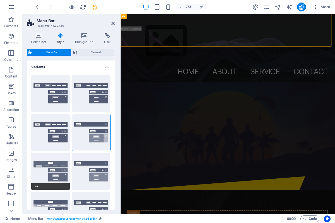
click at [41, 170] on button "Loki" at bounding box center [50, 171] width 38 height 37
type input "0"
select select "DISABLED_OPTION_VALUE"
type input "2"
type input "1"
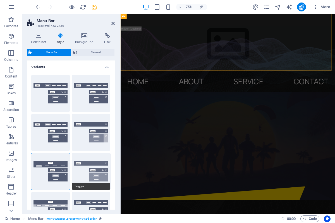
click at [82, 170] on button "Trigger" at bounding box center [91, 171] width 38 height 37
type input "1"
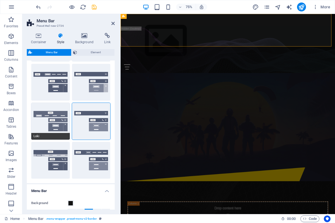
scroll to position [0, 0]
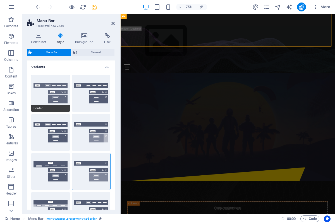
click at [48, 96] on button "Border" at bounding box center [50, 93] width 38 height 37
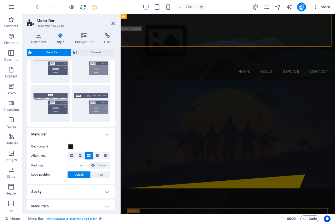
scroll to position [100, 0]
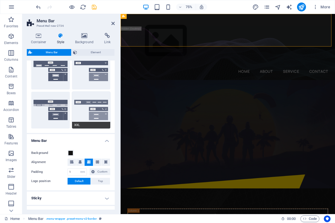
click at [85, 113] on button "XXL" at bounding box center [91, 110] width 38 height 37
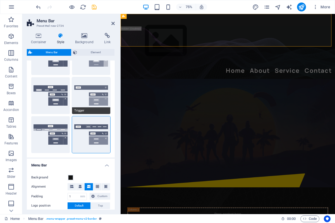
scroll to position [75, 0]
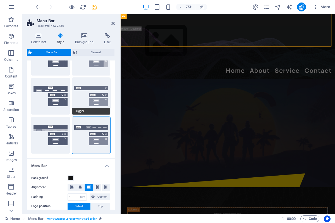
click at [81, 99] on button "Trigger" at bounding box center [91, 96] width 38 height 37
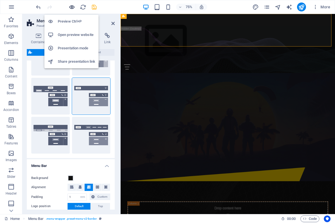
click at [73, 6] on icon "button" at bounding box center [72, 7] width 6 height 6
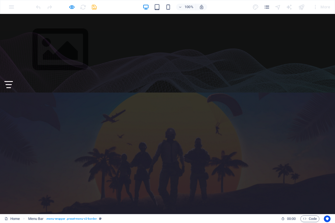
click at [13, 81] on div "Menu" at bounding box center [8, 84] width 8 height 7
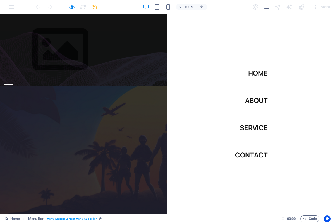
click at [13, 81] on div "Menu" at bounding box center [8, 84] width 8 height 7
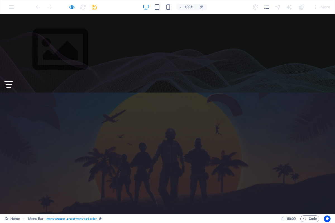
click at [13, 81] on div "Menu" at bounding box center [8, 84] width 8 height 7
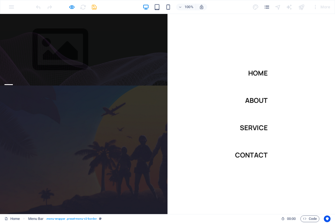
click at [13, 81] on div "Menu" at bounding box center [8, 84] width 8 height 7
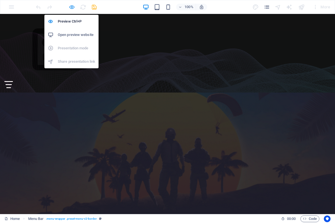
click at [74, 7] on icon "button" at bounding box center [72, 7] width 6 height 6
select select "rem"
select select "preset-menu-v2-border"
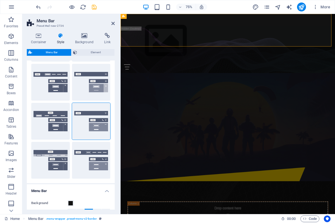
scroll to position [0, 0]
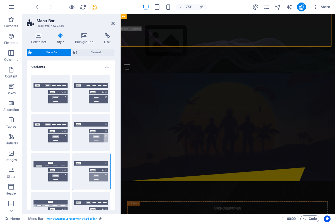
click at [35, 27] on header "Menu Bar Preset #ed-new-2736" at bounding box center [71, 21] width 88 height 14
click at [43, 35] on icon at bounding box center [39, 36] width 24 height 6
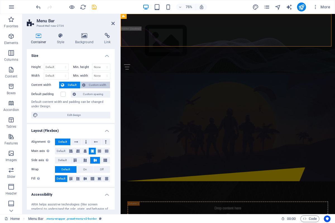
click at [98, 86] on span "Custom width" at bounding box center [97, 85] width 21 height 7
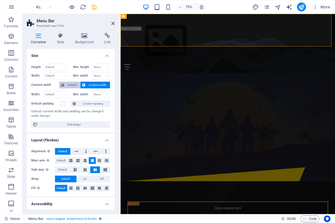
click at [64, 87] on button "Default" at bounding box center [69, 85] width 21 height 7
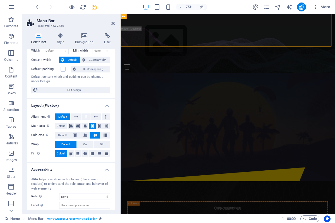
scroll to position [50, 0]
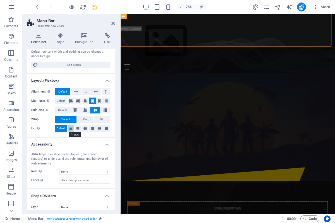
click at [69, 129] on icon at bounding box center [70, 128] width 7 height 3
drag, startPoint x: 74, startPoint y: 129, endPoint x: 79, endPoint y: 129, distance: 5.6
click at [74, 129] on icon at bounding box center [77, 128] width 7 height 3
click at [83, 129] on icon at bounding box center [85, 128] width 7 height 3
click at [91, 129] on icon at bounding box center [92, 128] width 7 height 3
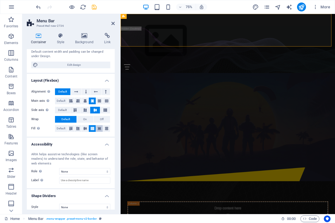
click at [96, 129] on icon at bounding box center [99, 128] width 7 height 3
click at [99, 128] on icon at bounding box center [99, 128] width 7 height 3
click at [105, 127] on icon at bounding box center [106, 128] width 7 height 3
click at [62, 130] on span "Default" at bounding box center [61, 128] width 9 height 7
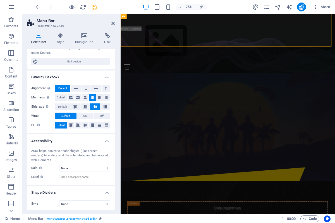
scroll to position [55, 0]
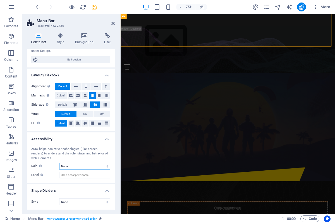
click at [59, 163] on select "None Alert Article Banner Comment Complementary Dialog Footer Header Marquee Pr…" at bounding box center [84, 166] width 51 height 7
select select "header"
click option "Header" at bounding box center [0, 0] width 0 height 0
click at [59, 199] on select "None Triangle Square Diagonal Polygon 1 Polygon 2 Zigzag Multiple Zigzags Waves…" at bounding box center [84, 202] width 51 height 7
click at [72, 202] on select "None Triangle Square Diagonal Polygon 1 Polygon 2 Zigzag Multiple Zigzags Waves…" at bounding box center [84, 202] width 51 height 7
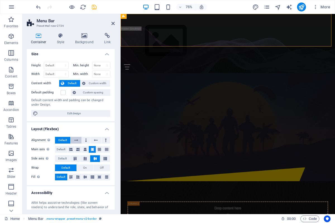
scroll to position [0, 0]
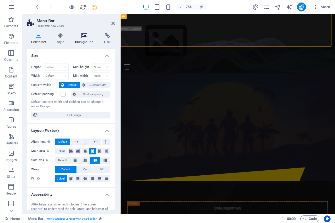
click at [87, 35] on icon at bounding box center [84, 36] width 27 height 6
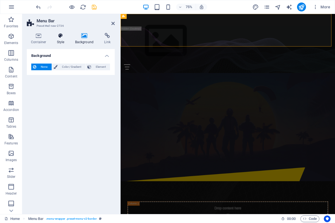
click at [64, 37] on icon at bounding box center [61, 36] width 16 height 6
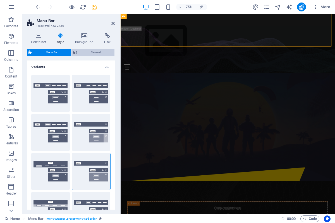
click at [95, 49] on span "Element" at bounding box center [96, 52] width 34 height 7
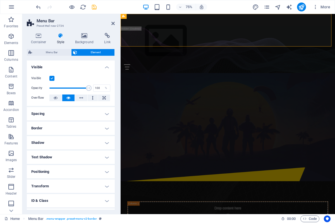
click at [105, 66] on h4 "Visible" at bounding box center [71, 66] width 88 height 10
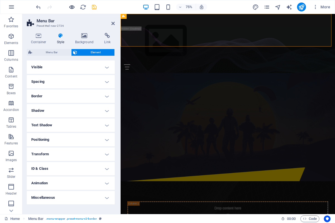
click at [74, 6] on icon "button" at bounding box center [72, 7] width 6 height 6
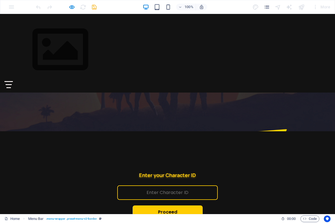
scroll to position [57, 0]
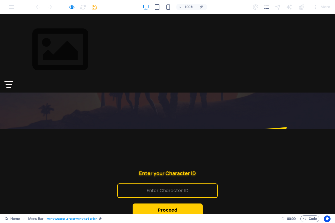
click at [13, 81] on div "Menu" at bounding box center [8, 84] width 8 height 7
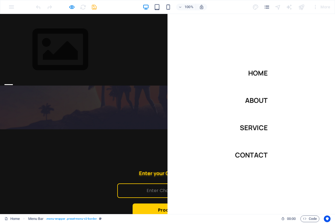
click at [321, 30] on nav "Home About Service Contact" at bounding box center [250, 114] width 167 height 200
click at [316, 38] on nav "Home About Service Contact" at bounding box center [250, 114] width 167 height 200
click at [13, 81] on div "Menu" at bounding box center [8, 84] width 8 height 7
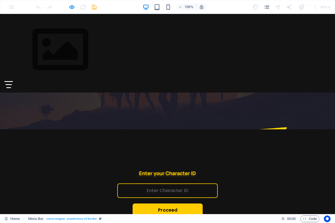
scroll to position [0, 0]
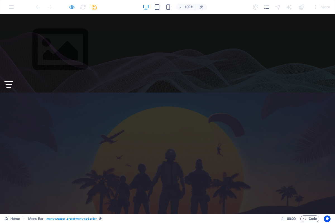
click at [71, 4] on button "button" at bounding box center [71, 7] width 7 height 7
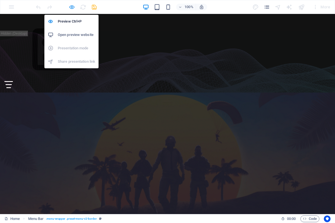
select select "header"
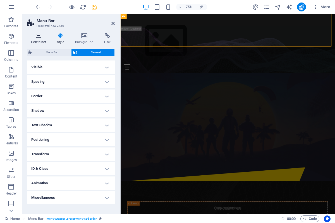
click at [29, 37] on icon at bounding box center [39, 36] width 24 height 6
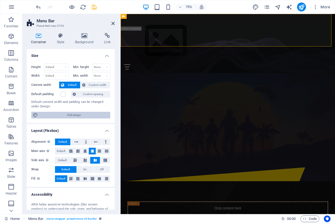
click at [74, 116] on span "Edit design" at bounding box center [74, 115] width 69 height 7
select select "px"
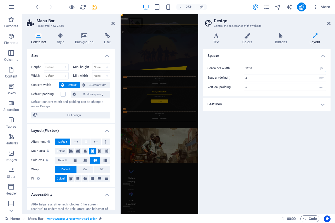
click at [249, 67] on input "1200" at bounding box center [285, 68] width 82 height 7
click at [257, 68] on input "1200" at bounding box center [285, 68] width 82 height 7
type input "1"
type input "800"
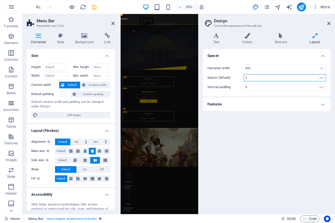
click at [254, 76] on input "2" at bounding box center [285, 77] width 82 height 7
type input "1"
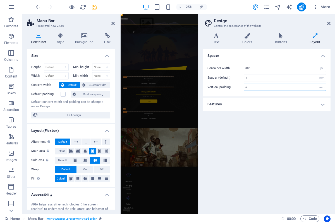
click at [256, 88] on input "6" at bounding box center [285, 87] width 82 height 7
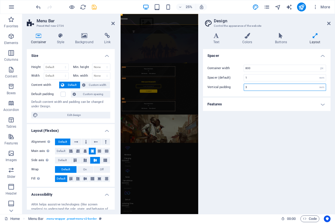
type input "3"
click at [327, 24] on header "Design Control the appearance of the website" at bounding box center [267, 21] width 126 height 14
click at [328, 24] on icon at bounding box center [328, 23] width 3 height 4
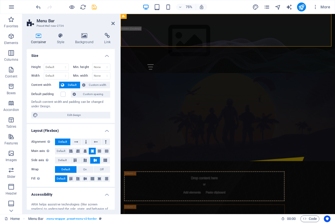
click at [111, 25] on header "Menu Bar Preset #ed-new-2736" at bounding box center [71, 21] width 88 height 14
click at [111, 25] on icon at bounding box center [112, 23] width 3 height 4
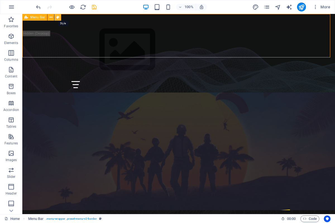
click at [57, 18] on icon at bounding box center [57, 17] width 3 height 6
select select "header"
select select "rem"
select select "preset-menu-v2-border"
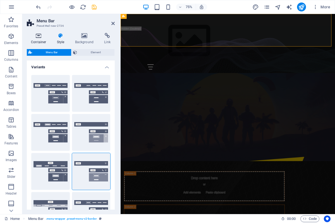
click at [40, 35] on icon at bounding box center [39, 36] width 24 height 6
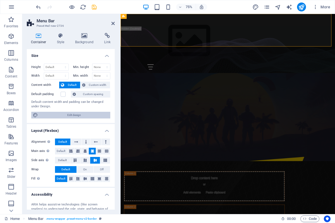
click at [53, 118] on span "Edit design" at bounding box center [74, 115] width 69 height 7
select select "px"
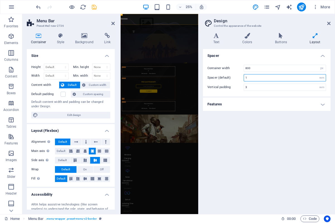
click at [253, 79] on input "1" at bounding box center [285, 77] width 82 height 7
type input "2"
type input "4"
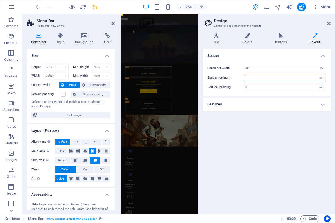
type input "2"
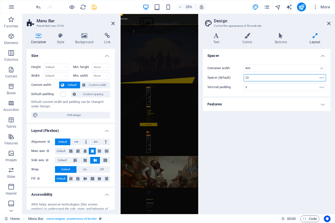
type input "2"
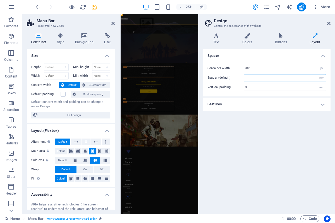
type input "5"
type input "1"
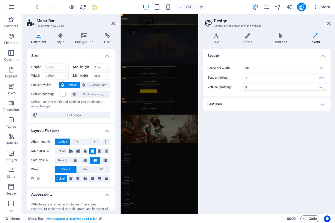
click at [262, 88] on input "3" at bounding box center [285, 87] width 82 height 7
type input "6"
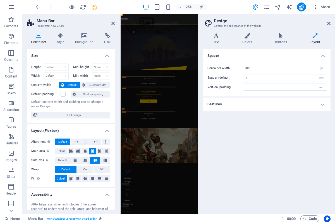
type input "6"
type input "1"
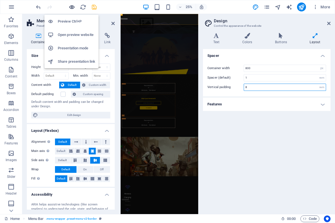
type input "8"
click at [70, 6] on icon "button" at bounding box center [72, 7] width 6 height 6
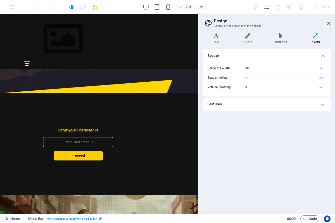
scroll to position [84, 0]
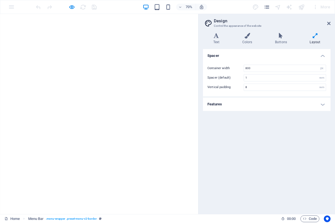
select select "px"
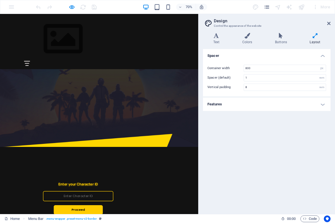
scroll to position [57, 0]
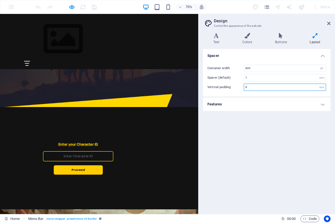
click at [269, 89] on input "8" at bounding box center [285, 87] width 82 height 7
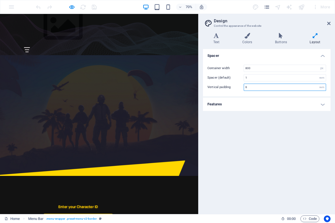
scroll to position [0, 0]
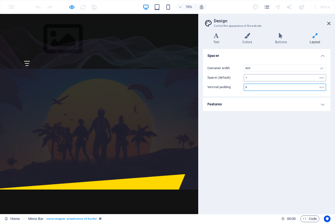
type input "6"
click at [258, 77] on input "1" at bounding box center [285, 77] width 82 height 7
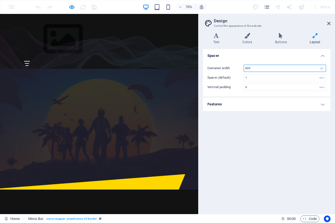
click at [256, 69] on input "800" at bounding box center [285, 68] width 82 height 7
type input "8"
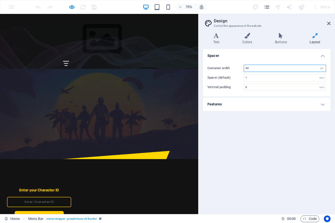
type input "4"
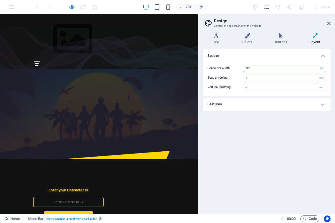
click at [259, 68] on input "700" at bounding box center [285, 68] width 82 height 7
type input "7"
click at [259, 66] on input "800" at bounding box center [285, 68] width 82 height 7
type input "8"
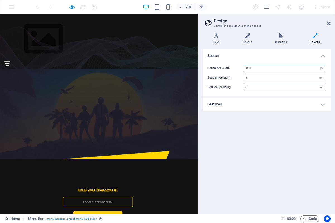
type input "1000"
click at [253, 86] on input "6" at bounding box center [285, 87] width 82 height 7
type input "5"
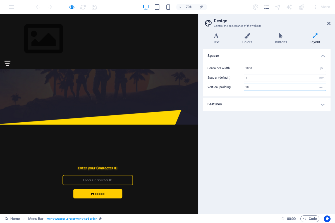
scroll to position [57, 0]
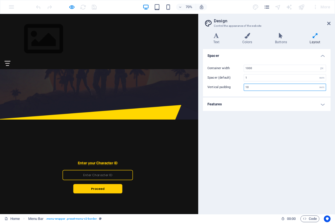
type input "10"
click at [270, 101] on h4 "Features" at bounding box center [266, 104] width 127 height 13
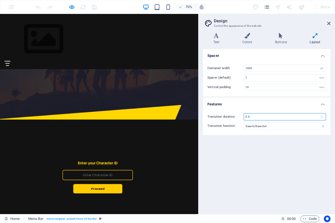
click at [258, 118] on input "0.3" at bounding box center [285, 116] width 82 height 7
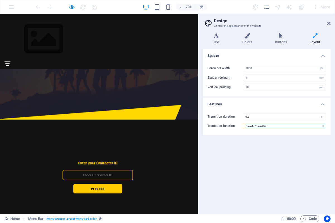
click at [243, 123] on select "Ease Ease In Ease Out Ease In/Ease Out Linear" at bounding box center [284, 126] width 82 height 7
click option "Ease In/Ease Out" at bounding box center [0, 0] width 0 height 0
click at [260, 120] on div "Transition duration 0.3 s Transition function Ease Ease In Ease Out Ease In/Eas…" at bounding box center [267, 121] width 130 height 27
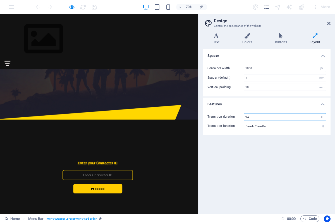
click at [262, 115] on input "0.3" at bounding box center [285, 116] width 82 height 7
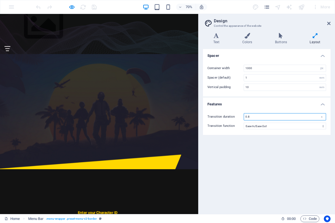
scroll to position [0, 0]
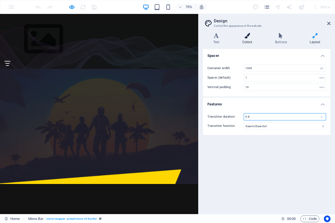
type input "0.8"
click at [241, 42] on h4 "Colors" at bounding box center [248, 39] width 33 height 12
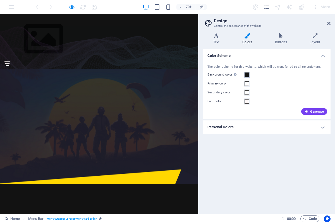
click at [246, 75] on span at bounding box center [246, 74] width 4 height 4
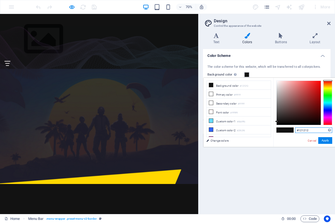
click at [309, 128] on input "#121212" at bounding box center [313, 130] width 37 height 6
paste input "rgba(0, 0, 0, 0)"
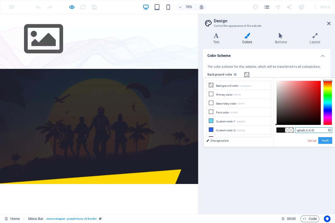
type input "rgba(0, 0, 0, 0)"
click at [326, 140] on button "Apply" at bounding box center [325, 140] width 14 height 7
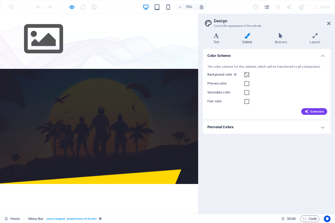
click at [243, 132] on h4 "Personal Colors" at bounding box center [266, 126] width 127 height 13
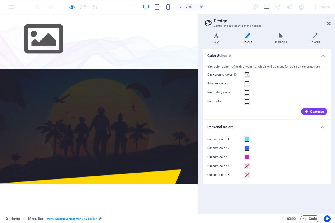
click at [256, 129] on h4 "Personal Colors" at bounding box center [266, 125] width 127 height 10
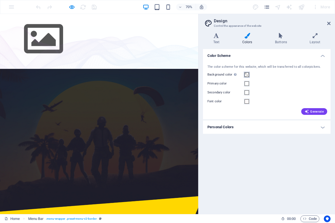
click at [245, 76] on span at bounding box center [246, 74] width 4 height 4
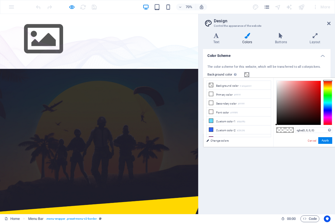
drag, startPoint x: 328, startPoint y: 13, endPoint x: 327, endPoint y: -24, distance: 36.6
click at [328, 26] on header "Design Control the appearance of the website" at bounding box center [267, 21] width 126 height 14
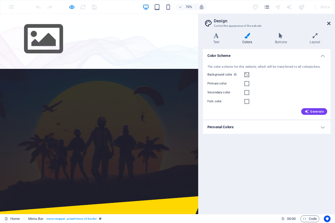
click at [328, 25] on icon at bounding box center [328, 23] width 3 height 4
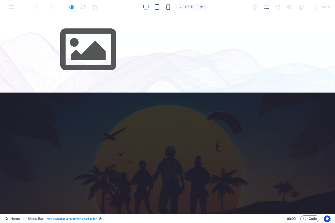
click at [29, 42] on header "Menu Home About Service Contact" at bounding box center [167, 53] width 279 height 79
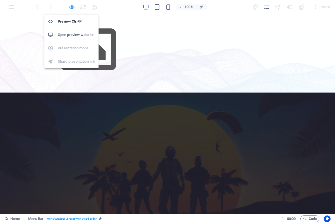
click at [71, 8] on icon "button" at bounding box center [72, 7] width 6 height 6
select select "header"
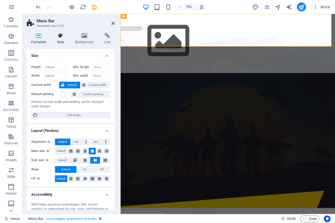
click at [56, 42] on h4 "Style" at bounding box center [62, 39] width 18 height 12
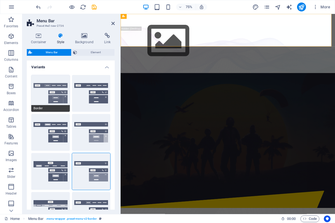
click at [53, 95] on button "Border" at bounding box center [50, 93] width 38 height 37
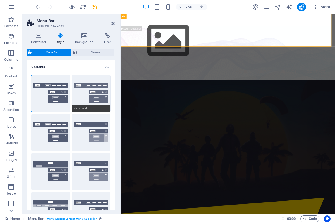
click at [81, 97] on button "Centered" at bounding box center [91, 93] width 38 height 37
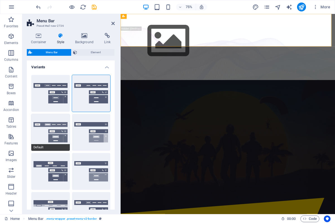
click at [57, 122] on button "Default" at bounding box center [50, 132] width 38 height 37
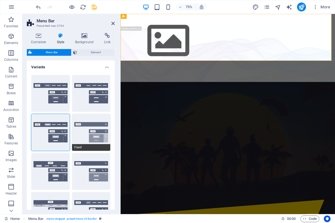
click at [75, 137] on button "Fixed" at bounding box center [91, 132] width 38 height 37
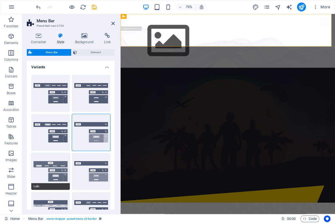
click at [47, 168] on button "Loki" at bounding box center [50, 171] width 38 height 37
select select "DISABLED_OPTION_VALUE"
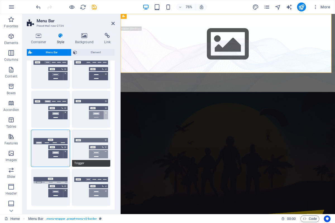
scroll to position [25, 0]
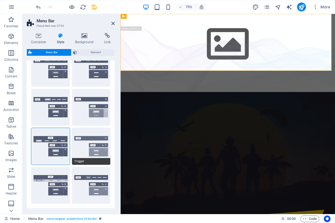
click at [89, 144] on button "Trigger" at bounding box center [91, 146] width 38 height 37
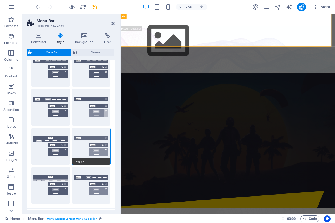
scroll to position [50, 0]
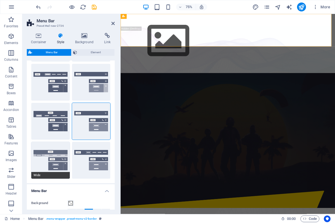
click at [45, 151] on button "Wide" at bounding box center [50, 160] width 38 height 37
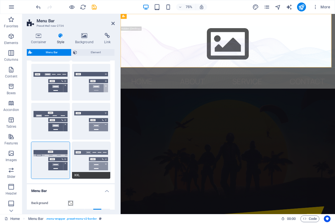
click at [79, 161] on button "XXL" at bounding box center [91, 160] width 38 height 37
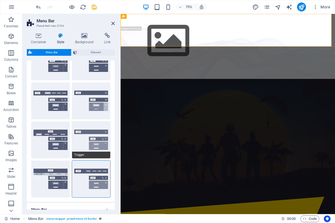
scroll to position [25, 0]
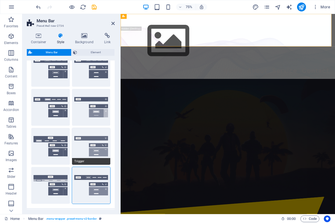
click at [97, 143] on button "Trigger" at bounding box center [91, 146] width 38 height 37
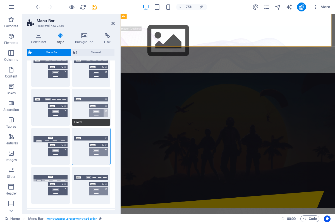
click at [87, 105] on button "Fixed" at bounding box center [91, 107] width 38 height 37
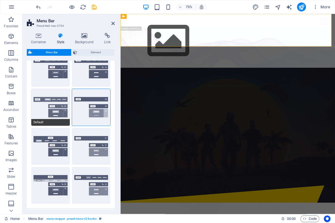
click at [53, 109] on button "Default" at bounding box center [50, 107] width 38 height 37
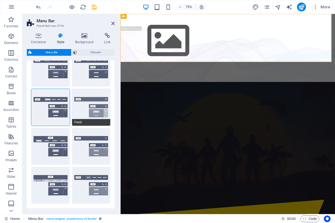
click at [83, 109] on button "Fixed" at bounding box center [91, 107] width 38 height 37
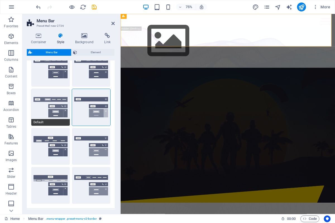
click at [57, 112] on button "Default" at bounding box center [50, 107] width 38 height 37
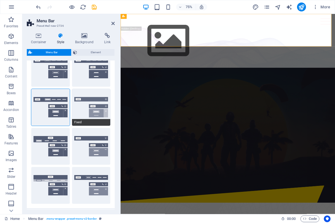
click at [81, 109] on button "Fixed" at bounding box center [91, 107] width 38 height 37
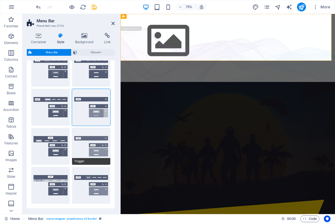
click at [82, 145] on button "Trigger" at bounding box center [91, 146] width 38 height 37
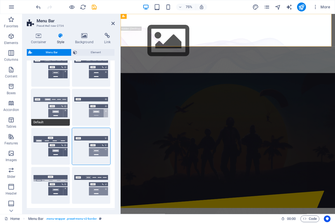
scroll to position [0, 0]
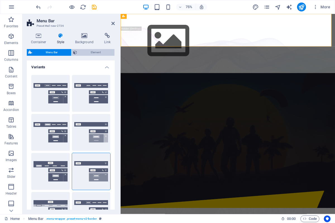
click at [91, 55] on span "Element" at bounding box center [96, 52] width 34 height 7
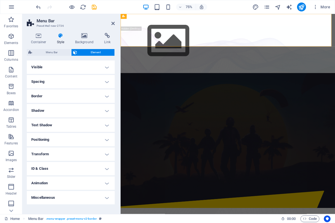
click at [53, 67] on h4 "Visible" at bounding box center [71, 67] width 88 height 13
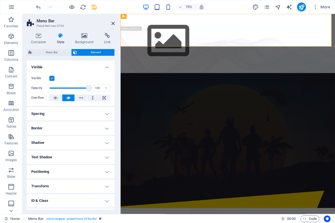
click at [52, 78] on label at bounding box center [51, 78] width 5 height 5
click at [0, 0] on input "Visible" at bounding box center [0, 0] width 0 height 0
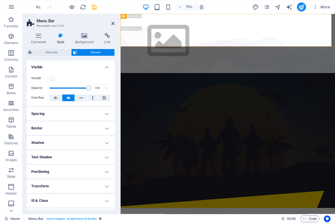
click at [52, 78] on label at bounding box center [51, 78] width 5 height 5
click at [0, 0] on input "Visible" at bounding box center [0, 0] width 0 height 0
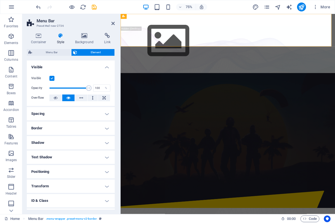
click at [104, 67] on h4 "Visible" at bounding box center [71, 66] width 88 height 10
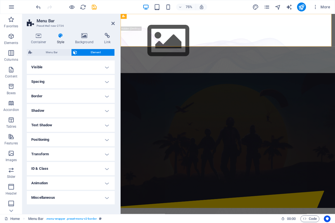
click at [69, 82] on h4 "Spacing" at bounding box center [71, 81] width 88 height 13
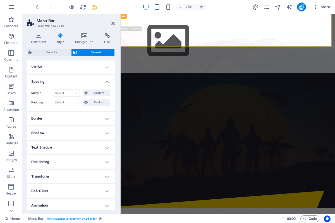
click at [69, 82] on h4 "Spacing" at bounding box center [71, 80] width 88 height 10
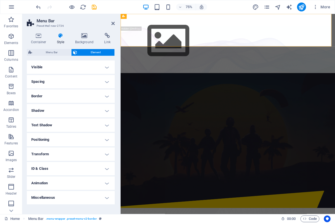
click at [58, 94] on h4 "Border" at bounding box center [71, 96] width 88 height 13
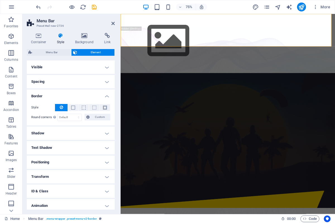
click at [70, 85] on h4 "Spacing" at bounding box center [71, 81] width 88 height 13
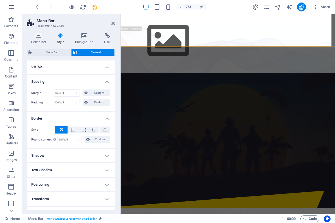
click at [62, 77] on h4 "Spacing" at bounding box center [71, 80] width 88 height 10
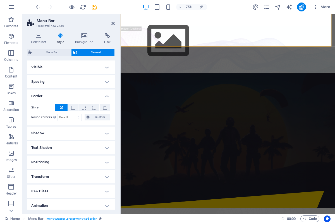
click at [62, 80] on h4 "Spacing" at bounding box center [71, 81] width 88 height 13
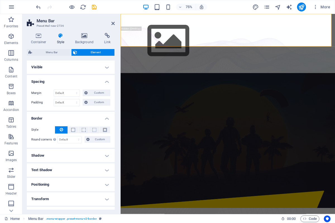
click at [65, 81] on h4 "Spacing" at bounding box center [71, 80] width 88 height 10
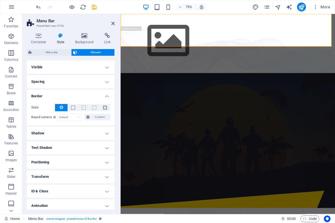
click at [50, 94] on h4 "Border" at bounding box center [71, 95] width 88 height 10
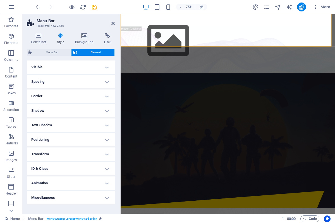
click at [46, 124] on h4 "Text Shadow" at bounding box center [71, 124] width 88 height 13
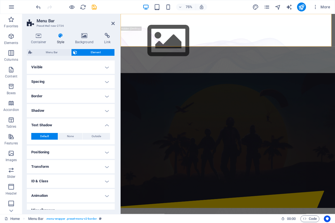
click at [49, 127] on h4 "Text Shadow" at bounding box center [71, 123] width 88 height 10
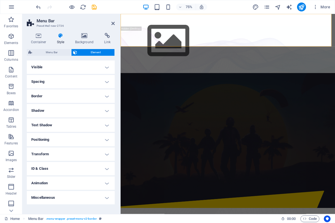
click at [56, 108] on h4 "Shadow" at bounding box center [71, 110] width 88 height 13
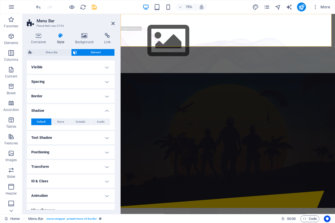
click at [56, 108] on h4 "Shadow" at bounding box center [71, 109] width 88 height 10
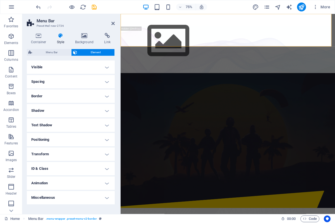
click at [52, 140] on h4 "Positioning" at bounding box center [71, 139] width 88 height 13
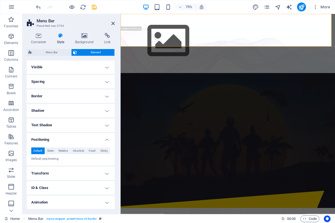
click at [53, 140] on h4 "Positioning" at bounding box center [71, 138] width 88 height 10
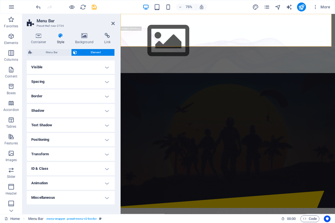
click at [52, 148] on h4 "Transform" at bounding box center [71, 153] width 88 height 13
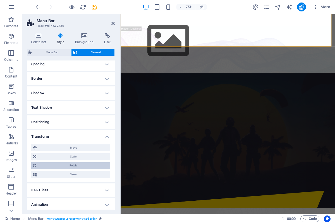
scroll to position [25, 0]
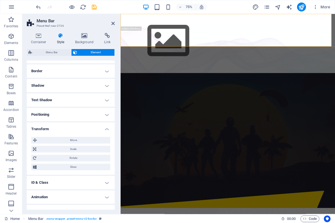
click at [61, 124] on h4 "Transform" at bounding box center [71, 127] width 88 height 10
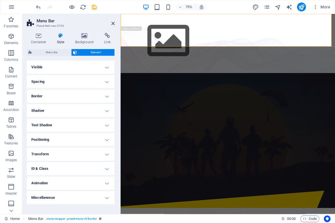
scroll to position [0, 0]
click at [39, 171] on h4 "ID & Class" at bounding box center [71, 168] width 88 height 13
click at [49, 170] on h4 "ID & Class" at bounding box center [71, 167] width 88 height 10
click at [50, 182] on h4 "Animation" at bounding box center [71, 182] width 88 height 13
click at [50, 182] on h4 "Animation" at bounding box center [71, 181] width 88 height 10
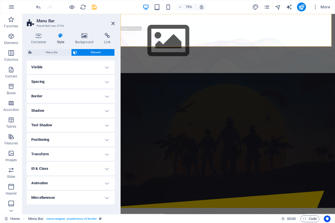
click at [61, 64] on h4 "Visible" at bounding box center [71, 67] width 88 height 13
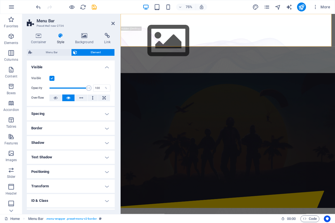
click at [50, 79] on label at bounding box center [51, 78] width 5 height 5
click at [0, 0] on input "Visible" at bounding box center [0, 0] width 0 height 0
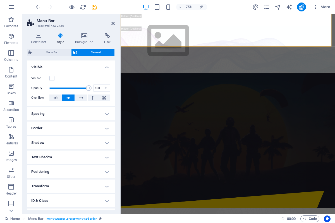
click at [76, 7] on div at bounding box center [66, 7] width 62 height 9
click at [75, 7] on div at bounding box center [66, 7] width 62 height 9
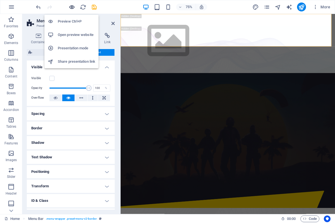
click at [75, 7] on icon "button" at bounding box center [72, 7] width 6 height 6
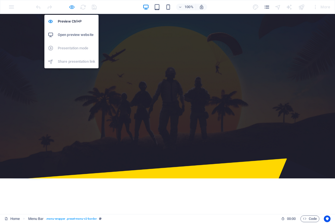
click at [73, 7] on icon "button" at bounding box center [72, 7] width 6 height 6
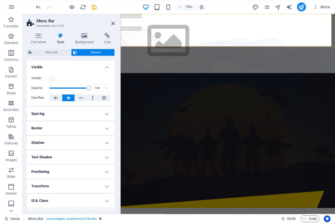
click at [51, 79] on label at bounding box center [51, 78] width 5 height 5
click at [0, 0] on input "Visible" at bounding box center [0, 0] width 0 height 0
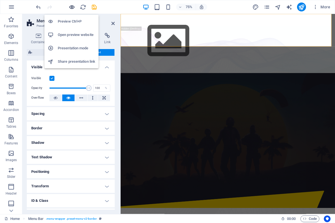
click at [70, 4] on icon "button" at bounding box center [72, 7] width 6 height 6
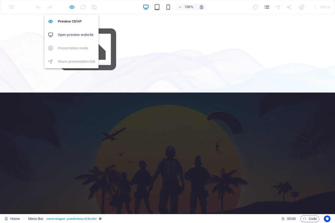
click at [70, 4] on icon "button" at bounding box center [72, 7] width 6 height 6
select select "rem"
select select "preset-menu-v2-border"
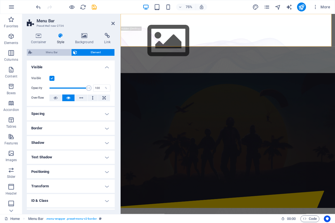
click at [60, 52] on span "Menu Bar" at bounding box center [52, 52] width 36 height 7
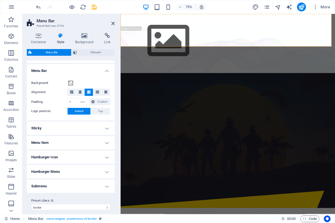
scroll to position [176, 0]
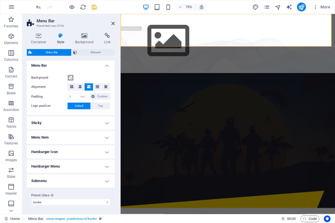
click at [71, 77] on span at bounding box center [70, 78] width 4 height 4
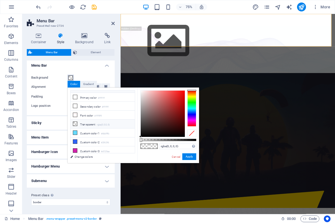
scroll to position [0, 0]
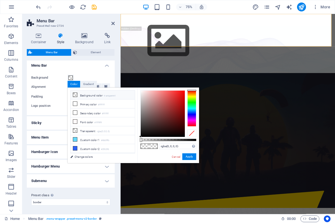
click at [36, 80] on label "Background" at bounding box center [49, 77] width 36 height 7
click at [67, 80] on button "Background" at bounding box center [70, 78] width 6 height 6
click at [91, 66] on h4 "Menu Bar" at bounding box center [71, 64] width 88 height 10
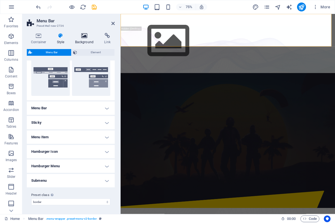
click at [82, 38] on h4 "Background" at bounding box center [85, 39] width 29 height 12
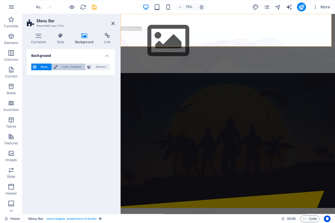
click at [66, 69] on span "Color / Gradient" at bounding box center [71, 67] width 25 height 7
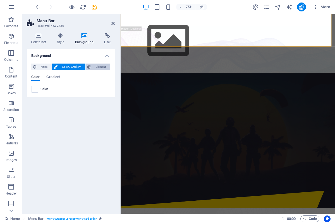
click at [104, 69] on span "Element" at bounding box center [100, 67] width 15 height 7
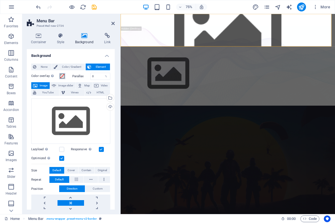
click at [62, 76] on span at bounding box center [62, 76] width 4 height 4
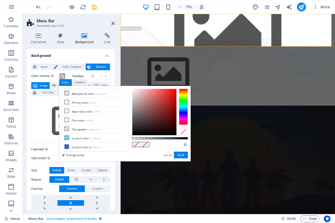
click at [62, 79] on button "Color overlay Places an overlay over the background to colorize it" at bounding box center [62, 76] width 6 height 6
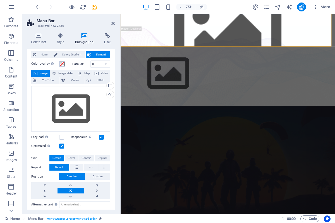
scroll to position [0, 0]
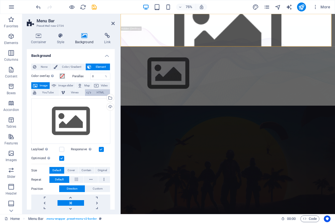
click at [91, 92] on icon at bounding box center [88, 92] width 4 height 7
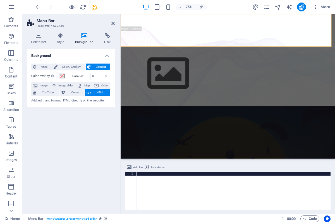
click at [151, 180] on div at bounding box center [233, 195] width 194 height 46
click at [158, 177] on div at bounding box center [233, 195] width 194 height 46
click at [157, 177] on div at bounding box center [233, 195] width 194 height 46
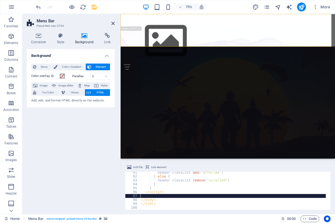
click at [202, 195] on div "header . classList . add ( "scrolled" ) ; } else { header . classList . remove …" at bounding box center [232, 194] width 185 height 46
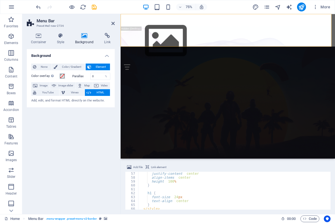
scroll to position [219, 0]
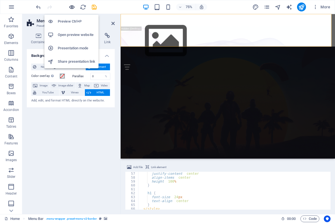
click at [70, 8] on icon "button" at bounding box center [72, 7] width 6 height 6
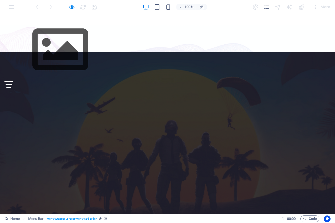
scroll to position [0, 0]
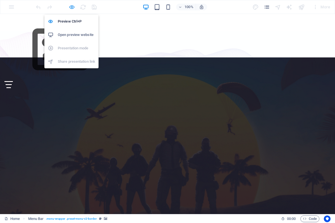
click at [70, 8] on icon "button" at bounding box center [72, 7] width 6 height 6
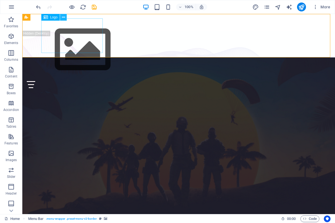
click at [64, 19] on icon at bounding box center [63, 17] width 3 height 6
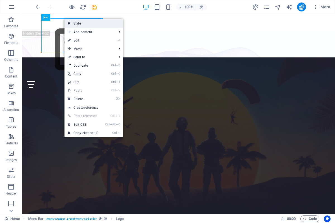
click at [81, 27] on link "Style" at bounding box center [93, 23] width 58 height 8
select select "preset-menu-v2-border"
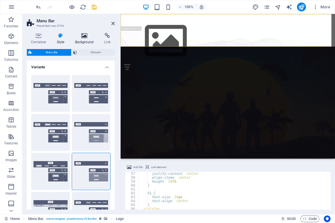
scroll to position [219, 0]
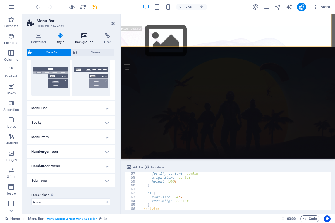
click at [83, 40] on h4 "Background" at bounding box center [85, 39] width 29 height 12
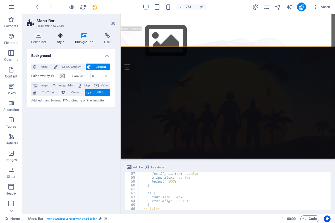
click at [69, 34] on h4 "Style" at bounding box center [62, 39] width 18 height 12
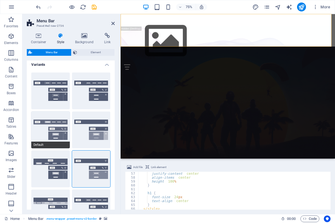
scroll to position [0, 0]
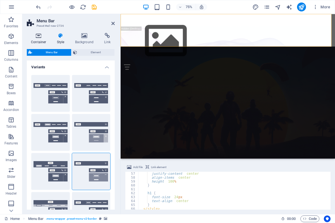
click at [38, 33] on icon at bounding box center [39, 36] width 24 height 6
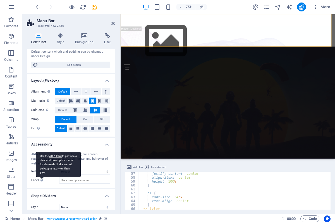
scroll to position [55, 0]
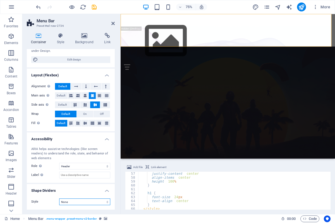
click at [59, 199] on select "None Triangle Square Diagonal Polygon 1 Polygon 2 Zigzag Multiple Zigzags Waves…" at bounding box center [84, 202] width 51 height 7
click at [71, 200] on select "None Triangle Square Diagonal Polygon 1 Polygon 2 Zigzag Multiple Zigzags Waves…" at bounding box center [84, 202] width 51 height 7
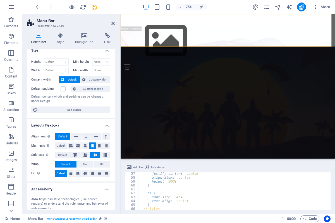
scroll to position [0, 0]
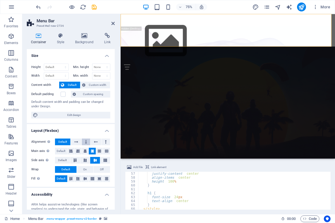
click at [83, 143] on button at bounding box center [86, 142] width 8 height 7
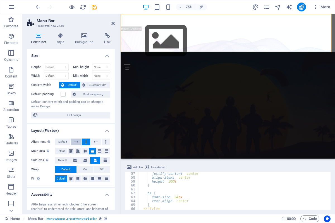
click at [77, 143] on icon at bounding box center [76, 142] width 4 height 7
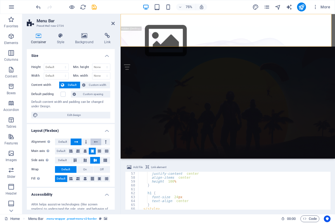
click at [94, 144] on icon at bounding box center [96, 142] width 4 height 7
click at [101, 143] on button at bounding box center [105, 142] width 8 height 7
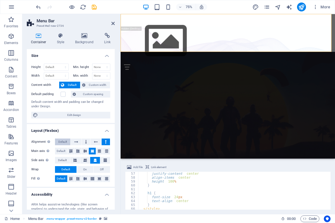
click at [64, 143] on span "Default" at bounding box center [62, 142] width 9 height 7
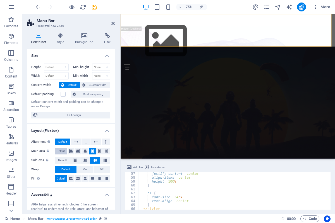
click at [60, 151] on span "Default" at bounding box center [61, 151] width 9 height 7
click at [70, 151] on icon at bounding box center [70, 151] width 3 height 7
click at [60, 159] on span "Default" at bounding box center [62, 160] width 9 height 7
click at [62, 150] on span "Default" at bounding box center [61, 151] width 9 height 7
click at [71, 151] on icon at bounding box center [70, 151] width 3 height 7
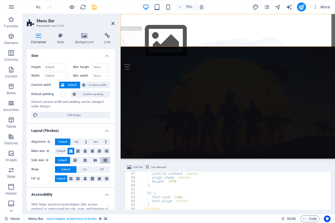
click at [102, 159] on icon at bounding box center [105, 160] width 7 height 3
click at [84, 168] on span "On" at bounding box center [85, 169] width 4 height 7
click at [93, 168] on button "Off" at bounding box center [101, 169] width 16 height 7
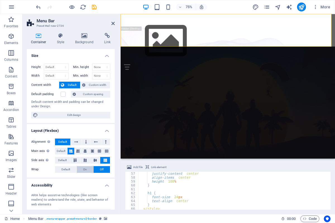
click at [85, 169] on button "On" at bounding box center [85, 169] width 16 height 7
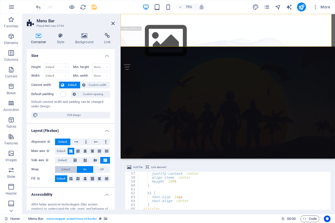
click at [65, 169] on span "Default" at bounding box center [65, 169] width 9 height 7
click at [69, 180] on icon at bounding box center [70, 178] width 3 height 7
click at [79, 178] on div "Fill Controls the distances and direction of elements on the y-axis across seve…" at bounding box center [70, 178] width 79 height 7
click at [83, 177] on icon at bounding box center [84, 178] width 3 height 7
drag, startPoint x: 72, startPoint y: 180, endPoint x: 77, endPoint y: 180, distance: 5.0
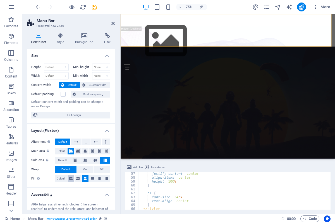
click at [72, 180] on button at bounding box center [70, 178] width 7 height 7
click at [77, 180] on icon at bounding box center [77, 178] width 3 height 7
click at [91, 180] on icon at bounding box center [92, 178] width 3 height 7
click at [98, 180] on icon at bounding box center [99, 178] width 3 height 7
click at [103, 179] on button at bounding box center [106, 178] width 7 height 7
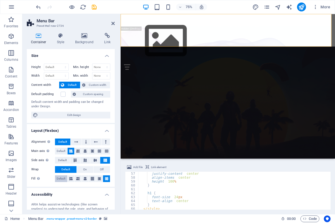
click at [64, 179] on button "Default" at bounding box center [61, 178] width 12 height 7
click at [83, 93] on span "Custom spacing" at bounding box center [93, 94] width 31 height 7
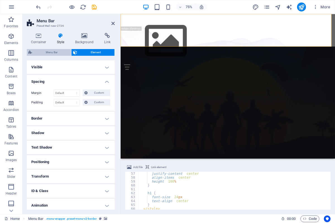
click at [49, 50] on span "Menu Bar" at bounding box center [52, 52] width 36 height 7
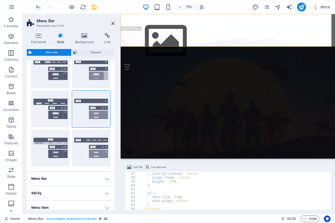
scroll to position [133, 0]
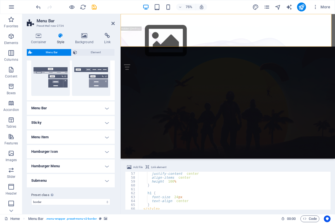
click at [48, 109] on h4 "Menu Bar" at bounding box center [71, 107] width 88 height 13
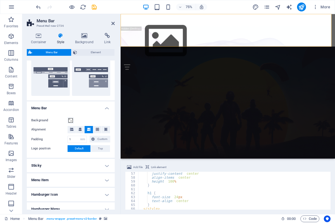
scroll to position [158, 0]
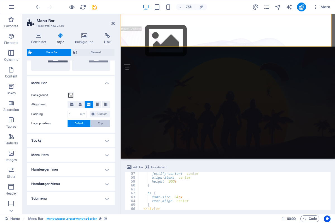
click at [98, 122] on span "Top" at bounding box center [100, 123] width 5 height 7
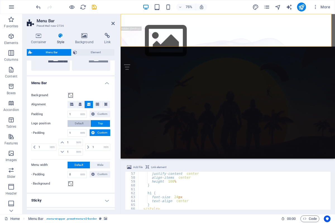
click at [75, 125] on span "Default" at bounding box center [79, 123] width 9 height 7
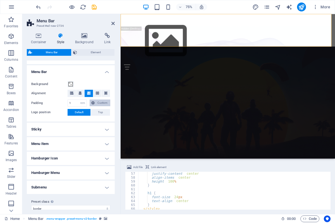
scroll to position [176, 0]
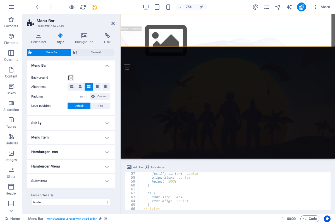
click at [97, 66] on h4 "Menu Bar" at bounding box center [71, 64] width 88 height 10
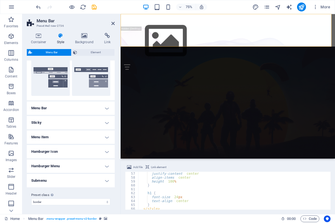
scroll to position [133, 0]
click at [66, 167] on h4 "Hamburger Menu" at bounding box center [71, 165] width 88 height 13
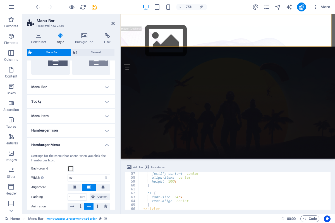
scroll to position [183, 0]
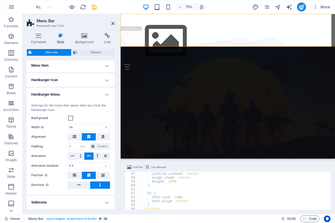
click at [71, 118] on div "Settings for the menu that opens when you click the Hamburger Icon. Background …" at bounding box center [71, 146] width 90 height 97
click at [75, 96] on h4 "Hamburger Menu" at bounding box center [71, 93] width 88 height 10
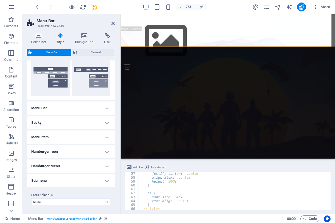
scroll to position [133, 0]
click at [54, 176] on h4 "Submenu" at bounding box center [71, 180] width 88 height 13
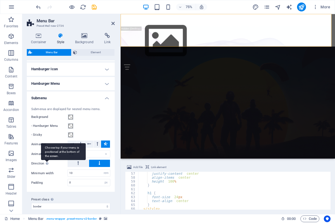
scroll to position [220, 0]
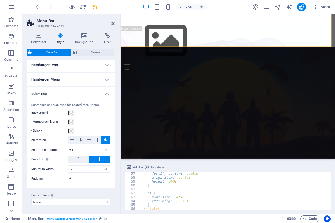
click at [73, 91] on h4 "Submenu" at bounding box center [71, 92] width 88 height 10
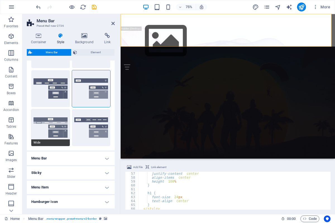
scroll to position [58, 0]
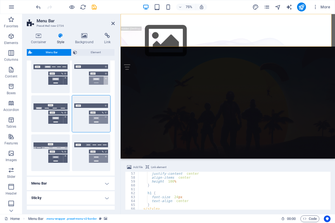
click at [54, 183] on h4 "Menu Bar" at bounding box center [71, 183] width 88 height 13
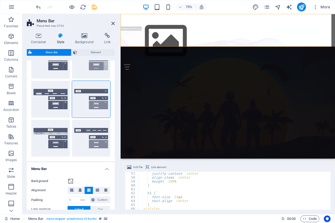
scroll to position [108, 0]
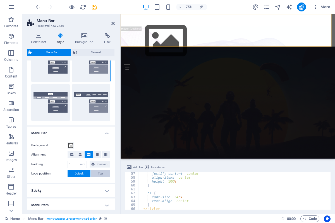
click at [98, 171] on span "Top" at bounding box center [100, 173] width 5 height 7
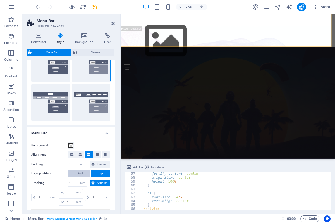
click at [71, 172] on button "Default" at bounding box center [78, 173] width 23 height 7
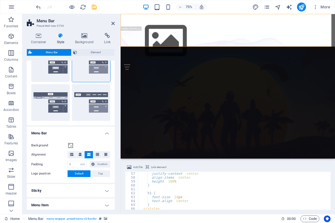
click at [84, 137] on div "Background Alignment Padding 1 px rem % vh vw Custom Custom 1 px rem % vh vw 1 …" at bounding box center [71, 160] width 90 height 46
click at [85, 134] on h4 "Menu Bar" at bounding box center [71, 132] width 88 height 10
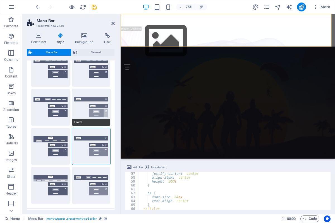
scroll to position [0, 0]
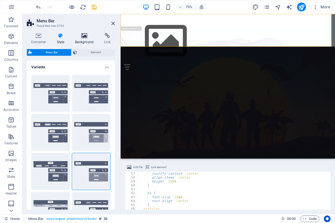
click at [91, 40] on h4 "Background" at bounding box center [85, 39] width 29 height 12
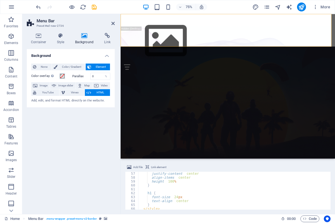
click at [167, 194] on div "justify-content : center ; align-items : center ; height : 100 % ; } h1 { font-…" at bounding box center [231, 195] width 187 height 46
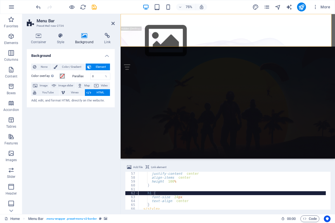
click at [154, 186] on div "justify-content : center ; align-items : center ; height : 100 % ; } h1 { font-…" at bounding box center [231, 195] width 187 height 46
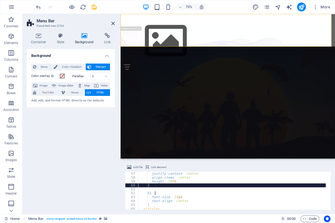
type textarea "</html>"
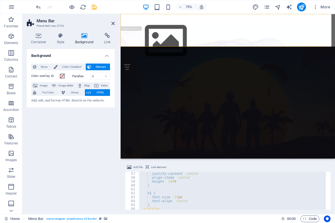
paste textarea
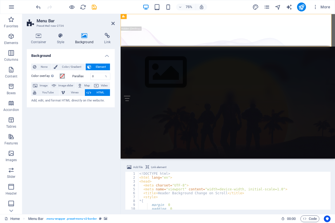
click at [62, 9] on div at bounding box center [60, 7] width 7 height 7
click at [77, 12] on div "75% More" at bounding box center [167, 6] width 334 height 13
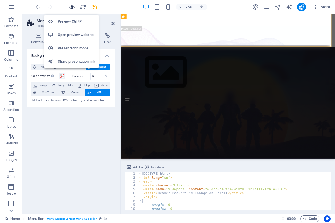
click at [73, 6] on icon "button" at bounding box center [72, 7] width 6 height 6
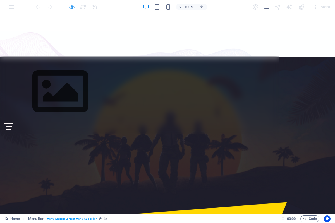
click at [74, 8] on icon "button" at bounding box center [72, 7] width 6 height 6
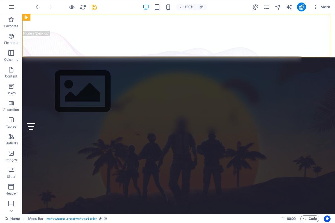
click at [57, 17] on div "Header Background Change on Scroll Home About Services Contact Scroll down to s…" at bounding box center [178, 35] width 312 height 43
click at [64, 18] on icon at bounding box center [65, 17] width 4 height 6
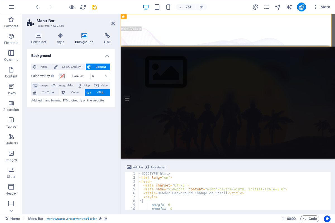
click at [197, 194] on div "<! DOCTYPE html > < html lang = "en" > < head > < meta charset = "UTF-8" > < me…" at bounding box center [259, 192] width 243 height 41
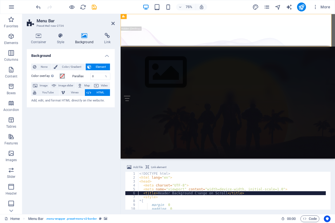
type textarea "</html>"
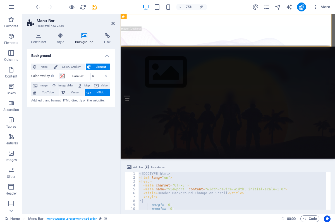
paste textarea
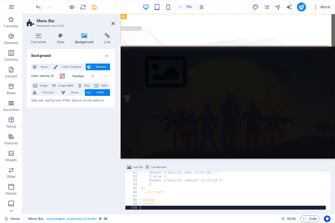
scroll to position [352, 0]
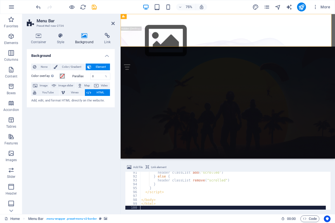
click at [115, 21] on aside "Menu Bar Preset #ed-new-2736 Container Style Background Link Size Height Defaul…" at bounding box center [71, 114] width 98 height 200
click at [115, 22] on aside "Menu Bar Preset #ed-new-2736 Container Style Background Link Size Height Defaul…" at bounding box center [71, 114] width 98 height 200
click at [114, 23] on icon at bounding box center [112, 23] width 3 height 4
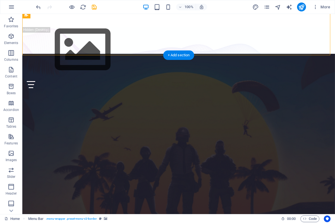
scroll to position [0, 0]
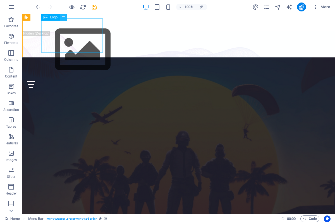
click at [66, 16] on button at bounding box center [63, 17] width 7 height 7
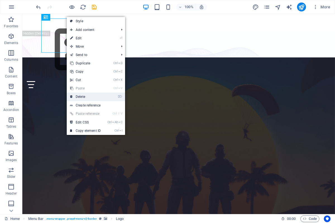
click at [80, 95] on link "⌦ Delete" at bounding box center [85, 97] width 37 height 8
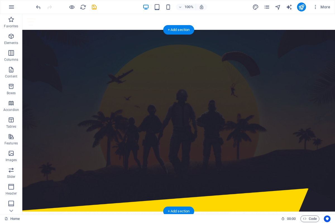
click at [57, 47] on figure at bounding box center [178, 121] width 312 height 182
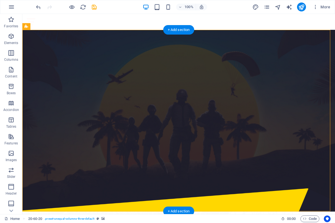
click at [71, 56] on figure at bounding box center [178, 121] width 312 height 182
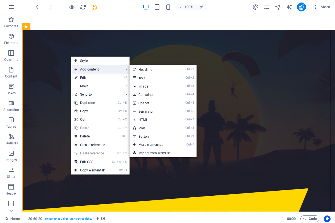
click at [83, 70] on span "Add content" at bounding box center [96, 69] width 50 height 8
click at [151, 147] on link "Ctrl ⏎ More elements ..." at bounding box center [152, 145] width 46 height 8
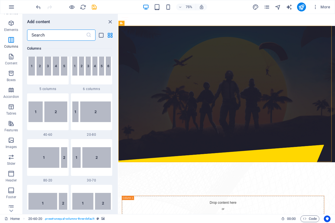
scroll to position [51, 0]
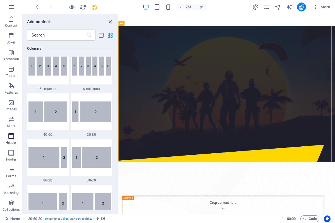
click at [9, 141] on p "Header" at bounding box center [11, 143] width 11 height 4
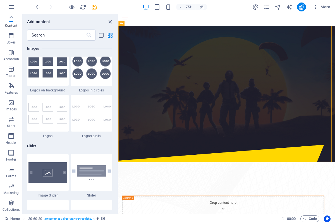
scroll to position [3358, 0]
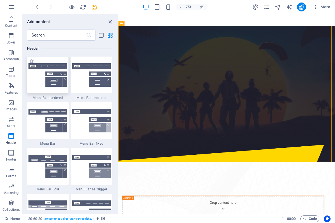
click at [48, 88] on div at bounding box center [48, 75] width 42 height 37
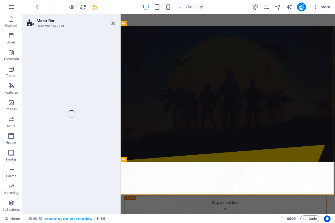
scroll to position [51, 0]
select select "rem"
select select "preset-menu-v2-border"
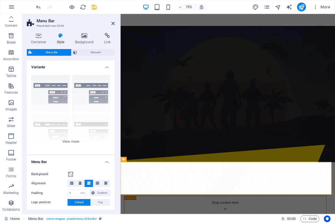
click at [115, 22] on aside "Menu Bar Preset #ed-new-3248 Container Style Background Link Size Height Defaul…" at bounding box center [71, 114] width 98 height 200
click at [113, 23] on icon at bounding box center [112, 23] width 3 height 4
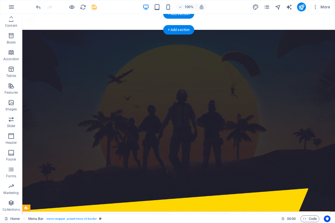
click at [120, 26] on div "Header Background Change on Scroll Home About Services Contact Scroll down to s…" at bounding box center [178, 22] width 312 height 16
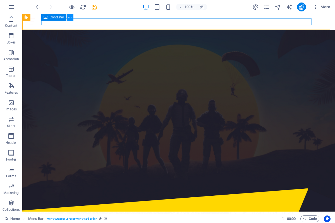
click at [70, 19] on icon at bounding box center [69, 17] width 3 height 6
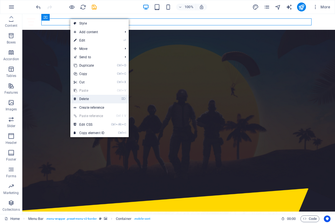
click at [85, 96] on link "⌦ Delete" at bounding box center [88, 99] width 37 height 8
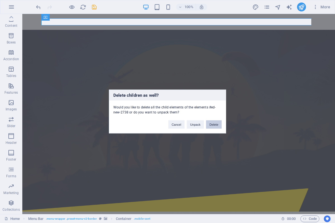
click at [213, 123] on button "Delete" at bounding box center [214, 124] width 16 height 8
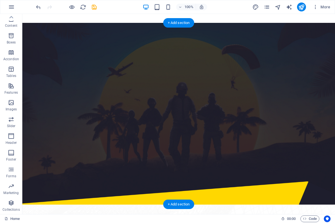
click at [135, 30] on figure at bounding box center [178, 114] width 312 height 182
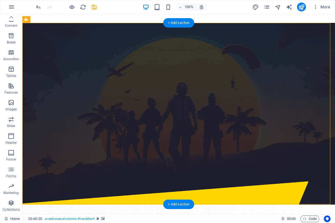
click at [141, 30] on figure at bounding box center [178, 114] width 312 height 182
click at [187, 31] on figure at bounding box center [178, 114] width 312 height 182
click at [229, 31] on figure at bounding box center [178, 114] width 312 height 182
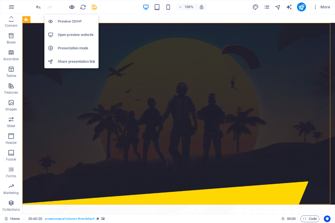
click at [71, 8] on icon "button" at bounding box center [72, 7] width 6 height 6
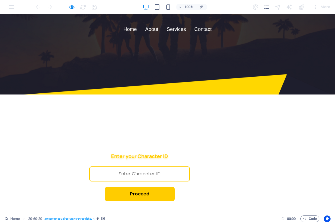
scroll to position [0, 0]
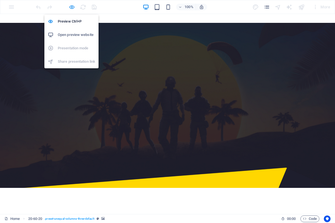
click at [73, 8] on icon "button" at bounding box center [72, 7] width 6 height 6
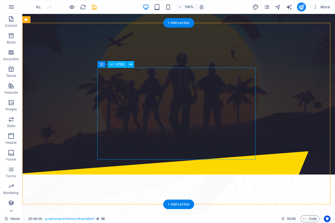
scroll to position [114, 0]
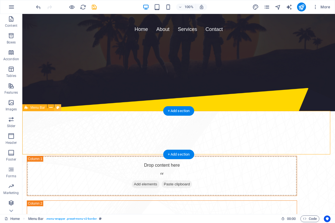
click at [57, 110] on icon at bounding box center [57, 108] width 3 height 6
select select "rem"
select select "preset-menu-v2-border"
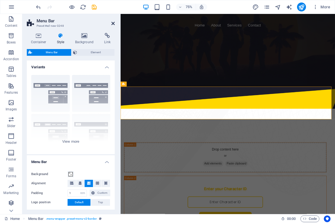
click at [113, 24] on icon at bounding box center [112, 23] width 3 height 4
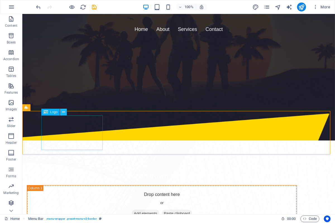
click at [65, 113] on icon at bounding box center [63, 112] width 3 height 6
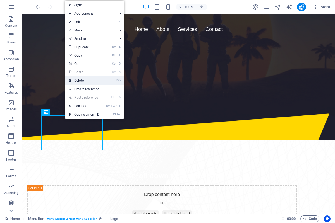
drag, startPoint x: 83, startPoint y: 79, endPoint x: 62, endPoint y: 66, distance: 24.0
click at [83, 79] on link "⌦ Delete" at bounding box center [83, 80] width 37 height 8
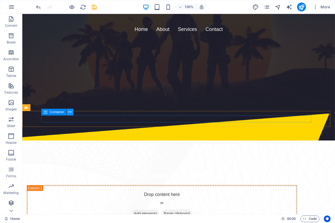
click at [69, 112] on icon at bounding box center [69, 112] width 3 height 6
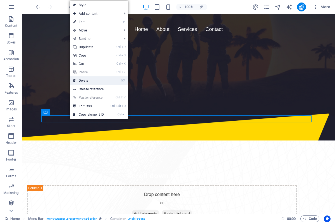
click at [91, 84] on link "⌦ Delete" at bounding box center [88, 80] width 37 height 8
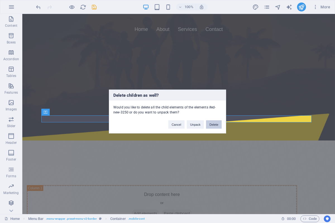
click at [219, 124] on button "Delete" at bounding box center [214, 124] width 16 height 8
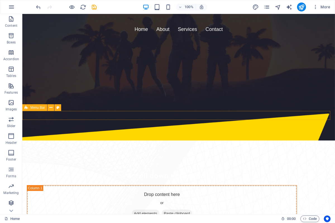
click at [52, 109] on icon at bounding box center [50, 108] width 3 height 6
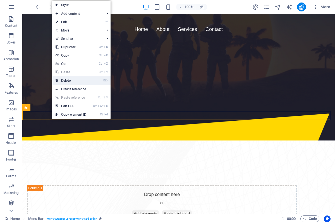
click at [80, 79] on link "⌦ Delete" at bounding box center [70, 80] width 37 height 8
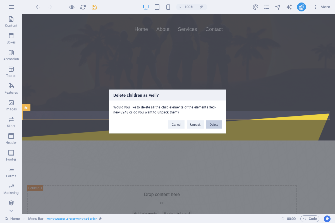
drag, startPoint x: 217, startPoint y: 125, endPoint x: 173, endPoint y: 114, distance: 45.4
click at [217, 125] on button "Delete" at bounding box center [214, 124] width 16 height 8
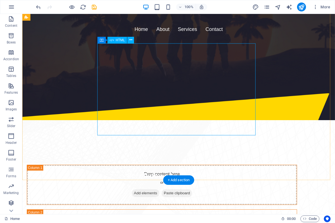
scroll to position [0, 0]
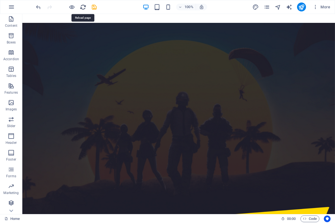
click at [83, 9] on icon "reload" at bounding box center [83, 7] width 6 height 6
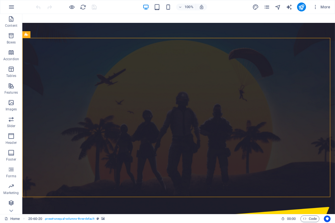
click at [13, 11] on p "Columns" at bounding box center [11, 9] width 14 height 4
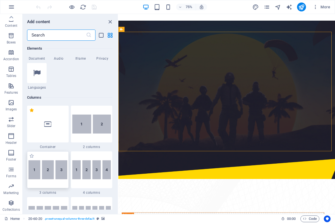
scroll to position [251, 0]
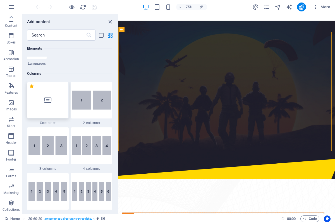
click at [45, 108] on div at bounding box center [48, 100] width 42 height 37
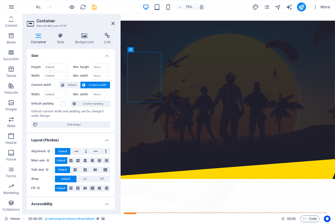
scroll to position [51, 0]
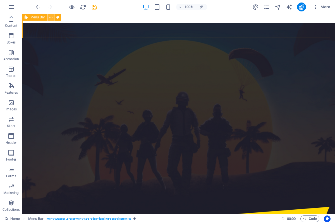
click at [51, 16] on icon at bounding box center [50, 17] width 3 height 6
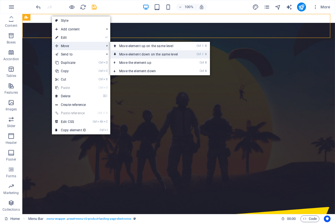
click at [140, 54] on link "Ctrl ⇧ ⬇ Move element down on the same level" at bounding box center [149, 54] width 79 height 8
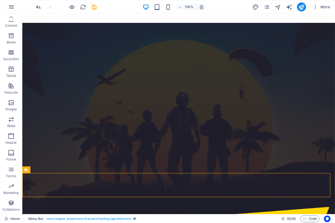
click at [38, 8] on icon "undo" at bounding box center [38, 7] width 6 height 6
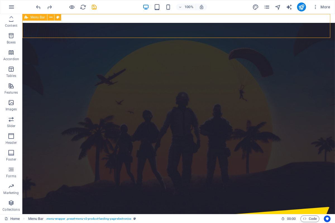
click at [47, 18] on div "Menu Bar" at bounding box center [34, 17] width 25 height 7
click at [50, 18] on icon at bounding box center [50, 17] width 3 height 6
click at [54, 18] on button at bounding box center [50, 17] width 7 height 7
click at [32, 19] on span "Menu Bar" at bounding box center [37, 17] width 14 height 3
click at [48, 18] on button at bounding box center [50, 17] width 7 height 7
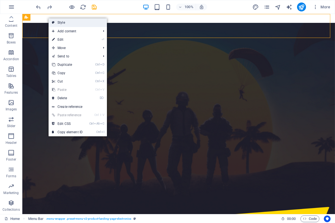
click at [74, 20] on link "Style" at bounding box center [78, 22] width 58 height 8
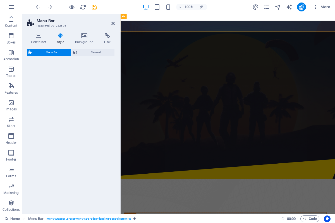
select select "rem"
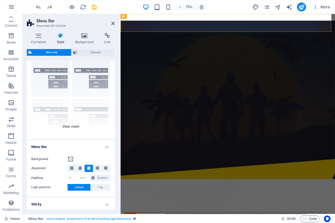
scroll to position [25, 0]
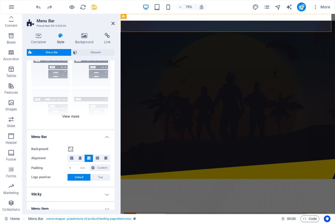
click at [67, 116] on div "Border Centered Default Fixed Loki Trigger Wide XXL" at bounding box center [71, 87] width 88 height 84
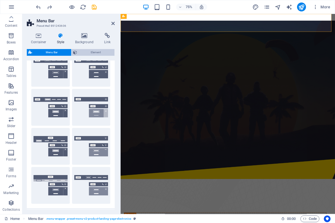
click at [92, 53] on span "Element" at bounding box center [96, 52] width 34 height 7
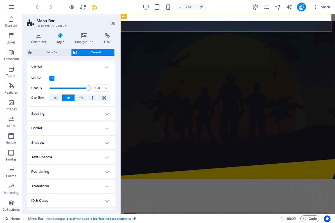
click at [102, 67] on h4 "Visible" at bounding box center [71, 66] width 88 height 10
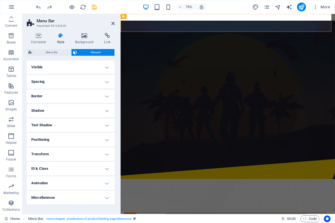
click at [35, 141] on h4 "Positioning" at bounding box center [71, 139] width 88 height 13
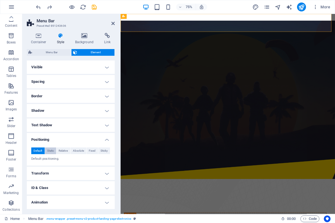
click at [47, 153] on span "Static" at bounding box center [50, 150] width 7 height 7
click at [55, 153] on button "Static" at bounding box center [50, 150] width 11 height 7
click at [65, 153] on span "Relative" at bounding box center [63, 150] width 9 height 7
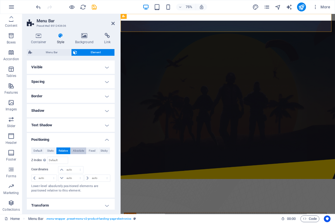
click at [74, 151] on span "Absolute" at bounding box center [78, 150] width 11 height 7
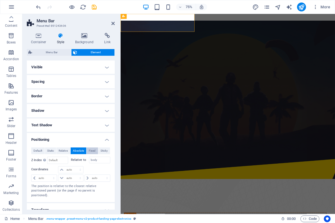
click at [86, 150] on button "Fixed" at bounding box center [91, 150] width 11 height 7
click at [100, 151] on span "Sticky" at bounding box center [103, 150] width 7 height 7
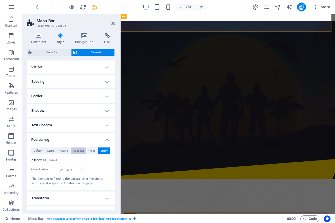
click at [74, 151] on span "Absolute" at bounding box center [78, 150] width 11 height 7
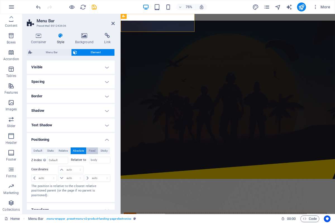
click at [90, 152] on span "Fixed" at bounding box center [92, 150] width 7 height 7
click at [76, 152] on span "Absolute" at bounding box center [78, 150] width 11 height 7
click at [89, 151] on span "Fixed" at bounding box center [92, 150] width 7 height 7
click at [78, 150] on span "Absolute" at bounding box center [78, 150] width 11 height 7
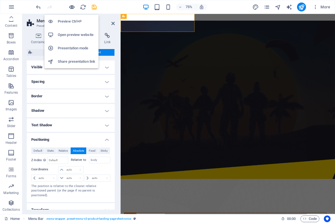
click at [73, 4] on icon "button" at bounding box center [72, 7] width 6 height 6
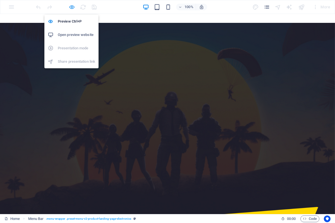
click at [69, 8] on icon "button" at bounding box center [72, 7] width 6 height 6
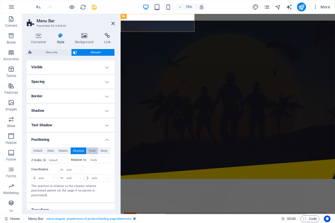
click at [91, 151] on span "Fixed" at bounding box center [92, 150] width 7 height 7
click at [68, 8] on div at bounding box center [66, 7] width 62 height 9
click at [67, 5] on div at bounding box center [66, 7] width 62 height 9
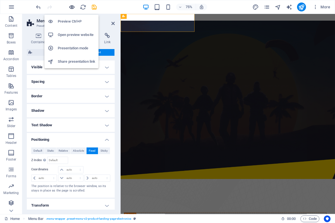
click at [71, 8] on icon "button" at bounding box center [72, 7] width 6 height 6
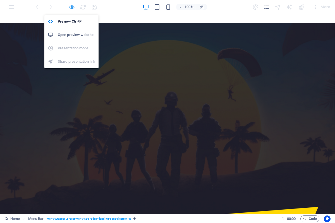
click at [69, 8] on icon "button" at bounding box center [72, 7] width 6 height 6
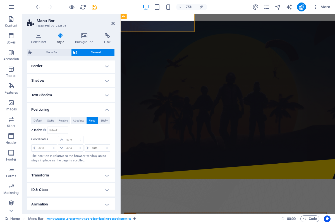
scroll to position [21, 0]
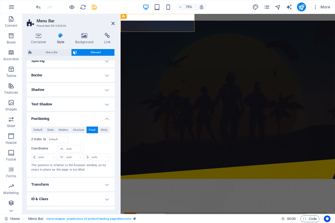
click at [64, 122] on li "Positioning Default Static Relative Absolute Fixed Sticky Z-Index Sets the orde…" at bounding box center [71, 144] width 88 height 65
click at [66, 116] on h4 "Positioning" at bounding box center [71, 117] width 88 height 10
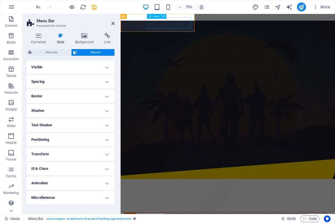
click at [164, 16] on icon at bounding box center [164, 16] width 2 height 4
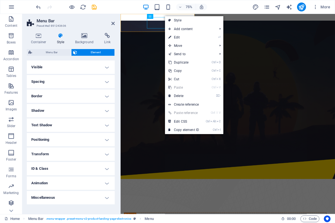
click at [65, 68] on h4 "Visible" at bounding box center [71, 67] width 88 height 13
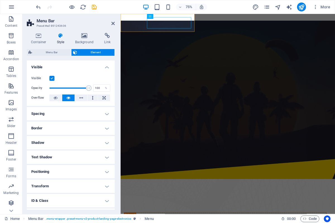
click at [65, 68] on h4 "Visible" at bounding box center [71, 66] width 88 height 10
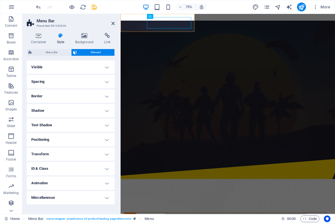
click at [59, 83] on h4 "Spacing" at bounding box center [71, 81] width 88 height 13
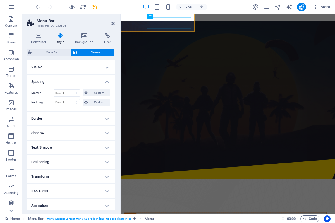
click at [63, 82] on h4 "Spacing" at bounding box center [71, 80] width 88 height 10
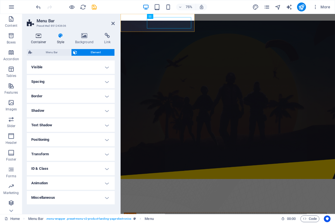
click at [39, 37] on icon at bounding box center [39, 36] width 24 height 6
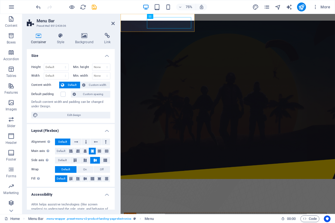
scroll to position [50, 0]
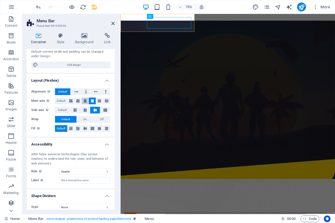
click at [86, 101] on button at bounding box center [85, 101] width 7 height 7
click at [76, 101] on icon at bounding box center [77, 101] width 3 height 7
click at [67, 101] on button at bounding box center [70, 101] width 7 height 7
click at [91, 101] on icon at bounding box center [92, 101] width 3 height 7
click at [96, 101] on button at bounding box center [99, 101] width 7 height 7
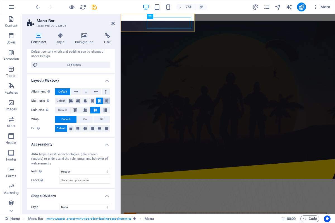
click at [103, 101] on button at bounding box center [106, 101] width 7 height 7
click at [89, 101] on button at bounding box center [92, 101] width 7 height 7
click at [83, 108] on button at bounding box center [85, 110] width 10 height 7
click at [71, 108] on button at bounding box center [75, 110] width 10 height 7
click at [81, 108] on button at bounding box center [85, 110] width 10 height 7
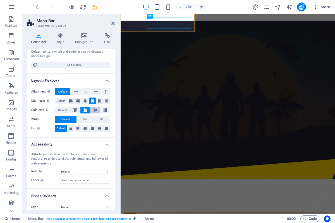
click at [94, 109] on icon at bounding box center [95, 109] width 7 height 3
click at [100, 109] on button at bounding box center [105, 110] width 10 height 7
click at [64, 109] on span "Default" at bounding box center [62, 110] width 9 height 7
click at [72, 109] on icon at bounding box center [75, 109] width 7 height 3
click at [77, 109] on icon at bounding box center [75, 109] width 7 height 3
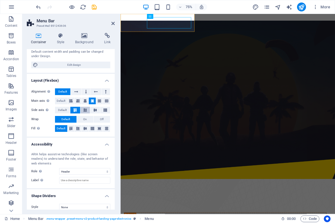
click at [82, 109] on icon at bounding box center [85, 109] width 7 height 3
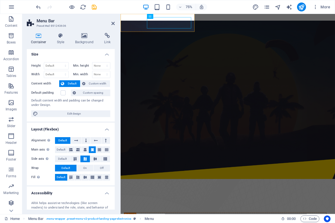
scroll to position [0, 0]
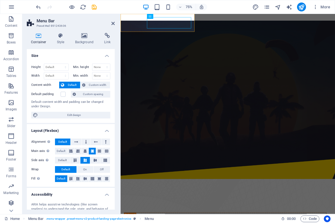
click at [94, 80] on div "Height Default px rem % vh vw Min. height None px rem % vh vw Width Default px …" at bounding box center [71, 91] width 88 height 64
click at [93, 82] on span "Custom width" at bounding box center [97, 85] width 21 height 7
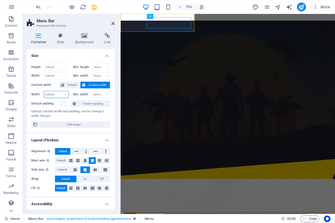
click at [44, 91] on select "Default px rem % em vh vw" at bounding box center [56, 94] width 24 height 7
select select "%"
click option "%" at bounding box center [0, 0] width 0 height 0
type input "100"
click at [54, 91] on input "100" at bounding box center [56, 94] width 24 height 7
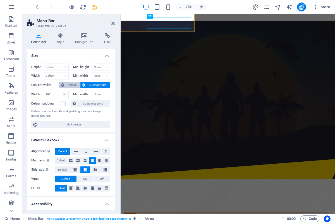
click at [72, 83] on span "Default" at bounding box center [72, 85] width 13 height 7
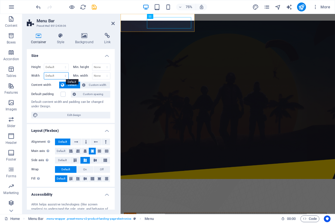
click at [44, 72] on select "Default px rem % em vh vw" at bounding box center [56, 75] width 24 height 7
select select "%"
click option "%" at bounding box center [0, 0] width 0 height 0
type input "80"
click at [61, 72] on select "Default px rem % em vh vw" at bounding box center [65, 75] width 8 height 7
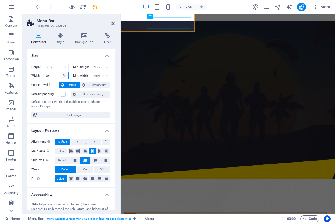
select select "default"
click option "Default" at bounding box center [0, 0] width 0 height 0
select select "DISABLED_OPTION_VALUE"
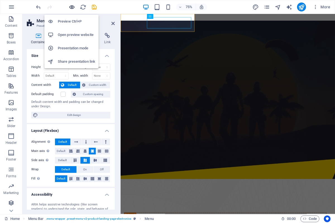
click at [74, 4] on icon "button" at bounding box center [72, 7] width 6 height 6
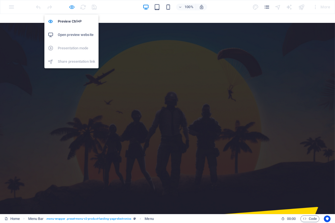
click at [69, 7] on icon "button" at bounding box center [72, 7] width 6 height 6
select select "header"
select select "rem"
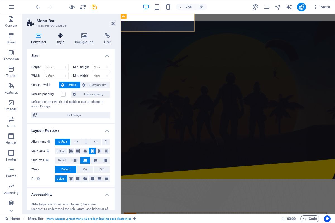
click at [62, 42] on h4 "Style" at bounding box center [62, 39] width 18 height 12
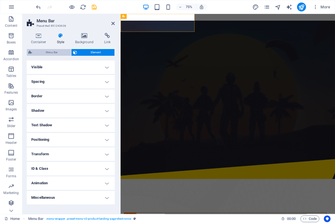
click at [51, 53] on span "Menu Bar" at bounding box center [52, 52] width 36 height 7
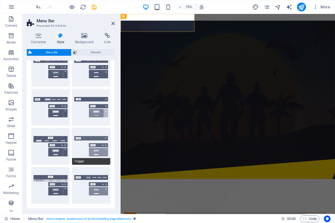
click at [84, 150] on button "Trigger" at bounding box center [91, 146] width 38 height 37
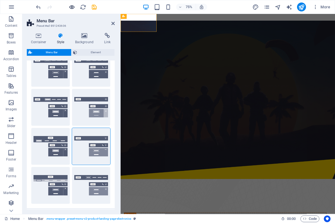
click at [75, 8] on icon "button" at bounding box center [72, 7] width 6 height 6
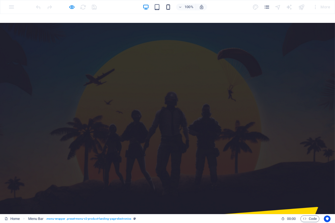
drag, startPoint x: 163, startPoint y: 8, endPoint x: 170, endPoint y: 6, distance: 8.0
click at [169, 6] on div "100%" at bounding box center [174, 7] width 64 height 9
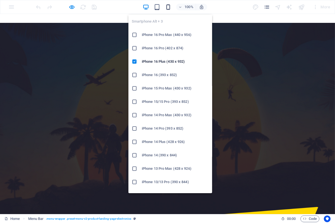
click at [170, 6] on icon "button" at bounding box center [168, 7] width 6 height 6
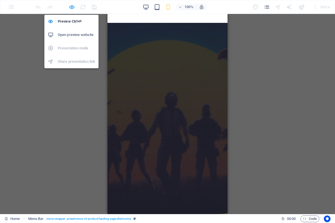
click at [69, 6] on icon "button" at bounding box center [72, 7] width 6 height 6
select select "rem"
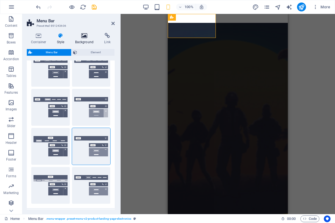
click at [80, 41] on h4 "Background" at bounding box center [85, 39] width 29 height 12
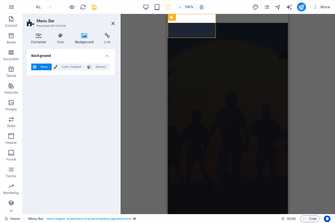
click at [32, 40] on h4 "Container" at bounding box center [40, 39] width 26 height 12
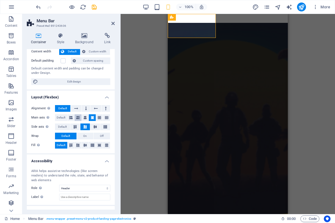
scroll to position [55, 0]
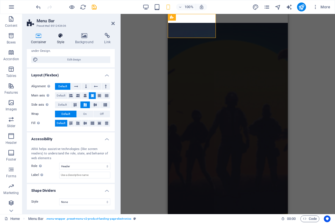
click at [62, 39] on h4 "Style" at bounding box center [62, 39] width 18 height 12
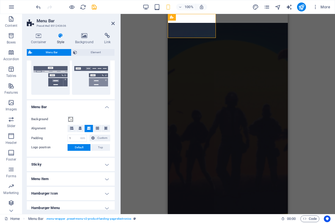
scroll to position [100, 0]
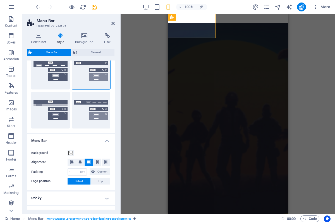
click at [86, 141] on h4 "Menu Bar" at bounding box center [71, 139] width 88 height 10
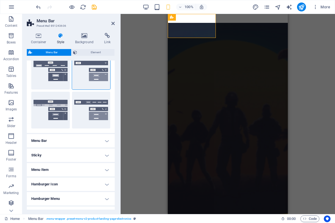
scroll to position [0, 0]
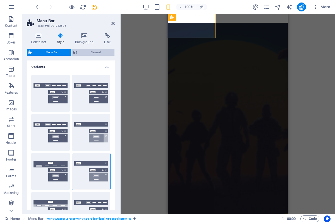
click at [87, 54] on span "Element" at bounding box center [96, 52] width 34 height 7
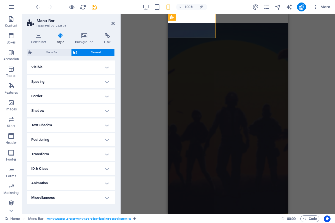
click at [55, 147] on ul "Layout How this element expands within the layout (Flexbox). Size Default auto …" at bounding box center [71, 133] width 88 height 144
click at [53, 156] on h4 "Transform" at bounding box center [71, 153] width 88 height 13
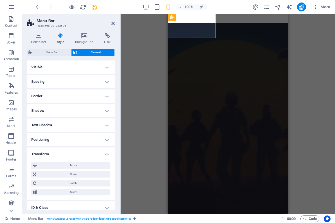
scroll to position [25, 0]
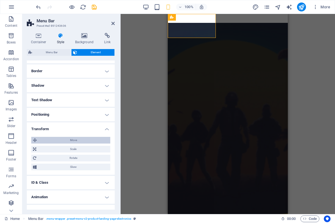
click at [79, 137] on span "Move" at bounding box center [73, 140] width 70 height 7
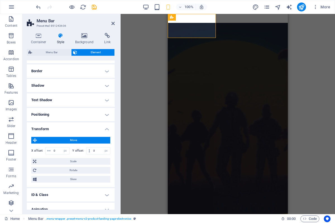
click at [78, 142] on span "Move" at bounding box center [73, 140] width 70 height 7
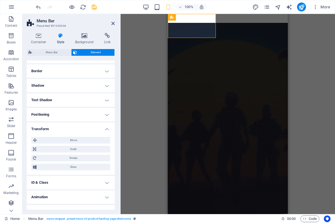
click at [69, 127] on h4 "Transform" at bounding box center [71, 127] width 88 height 10
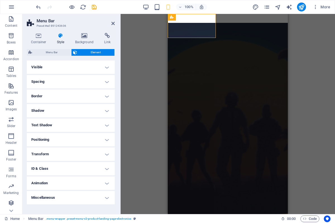
scroll to position [0, 0]
click at [71, 117] on h4 "Shadow" at bounding box center [71, 110] width 88 height 13
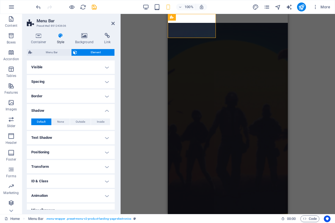
click at [71, 113] on h4 "Shadow" at bounding box center [71, 109] width 88 height 10
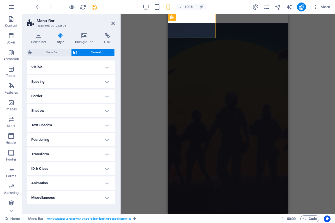
click at [57, 136] on h4 "Positioning" at bounding box center [71, 139] width 88 height 13
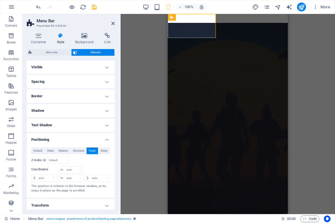
scroll to position [25, 0]
